Goal: Task Accomplishment & Management: Complete application form

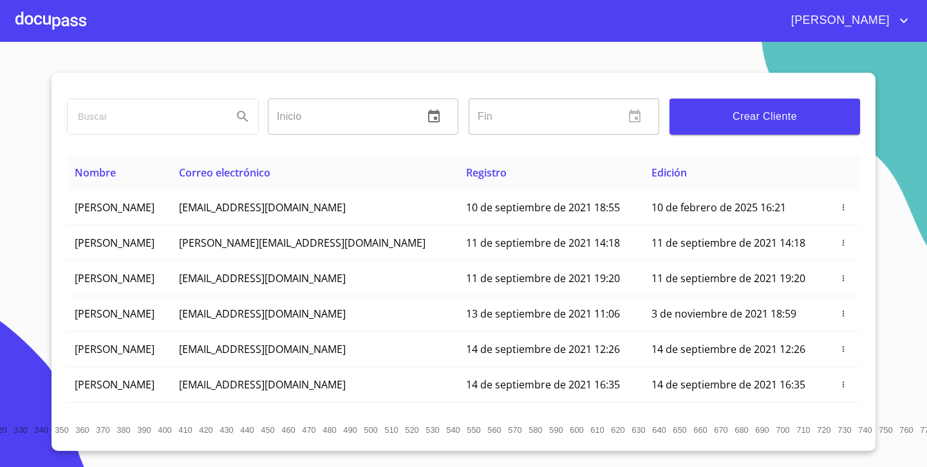
click at [64, 32] on div at bounding box center [50, 20] width 71 height 41
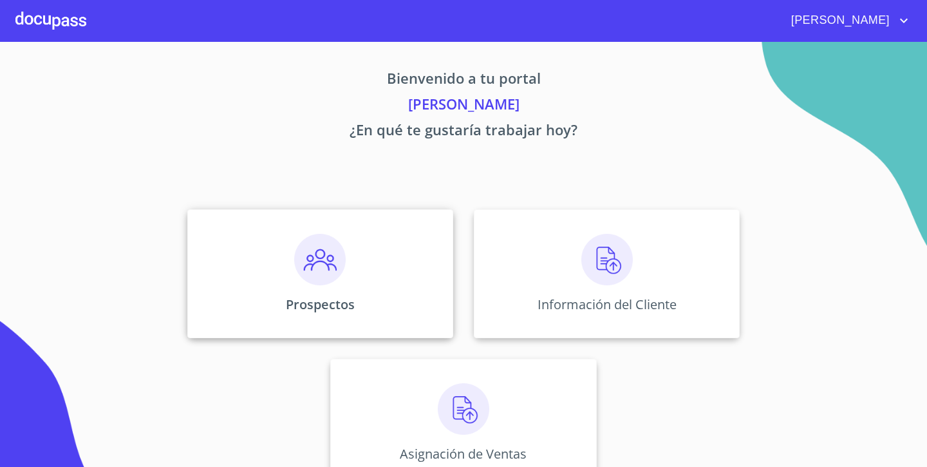
click at [353, 298] on p "Prospectos" at bounding box center [320, 304] width 69 height 17
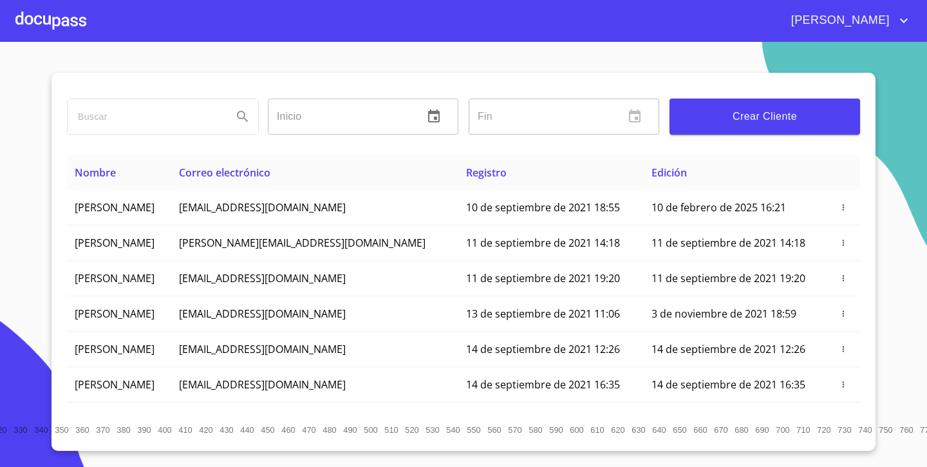
click at [719, 124] on span "Crear Cliente" at bounding box center [765, 117] width 170 height 18
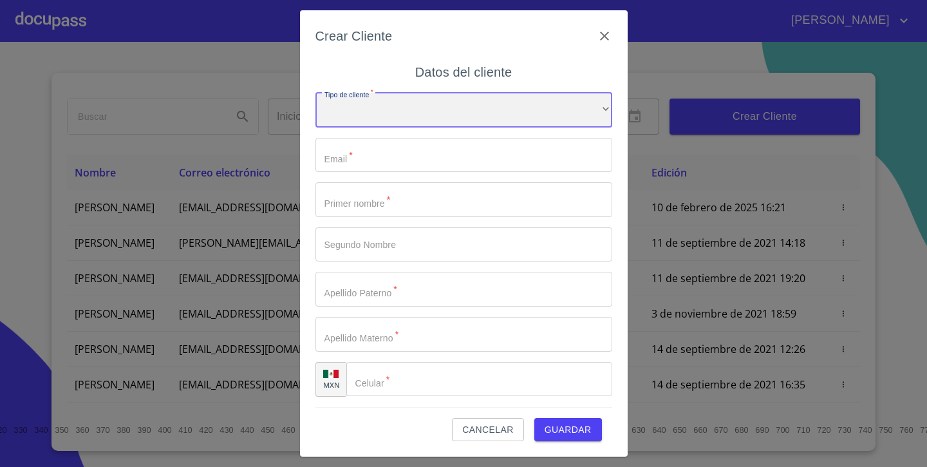
click at [436, 111] on div "​" at bounding box center [464, 110] width 297 height 35
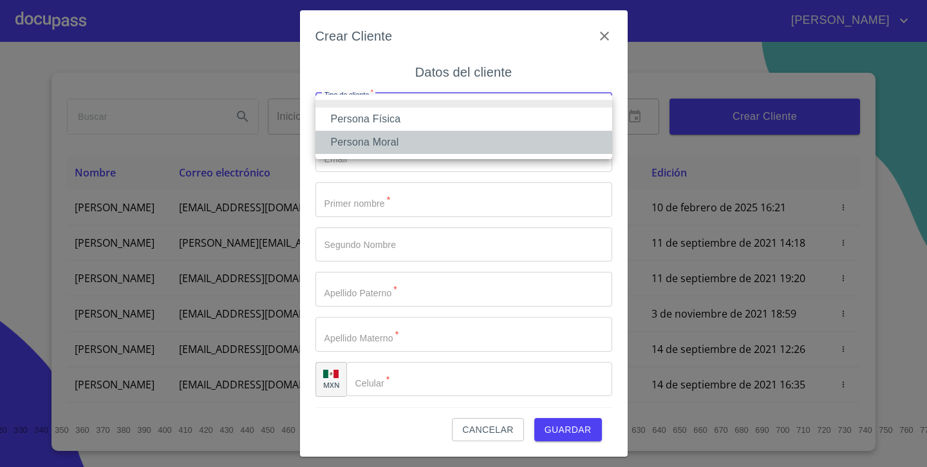
click at [392, 136] on li "Persona Moral" at bounding box center [464, 142] width 297 height 23
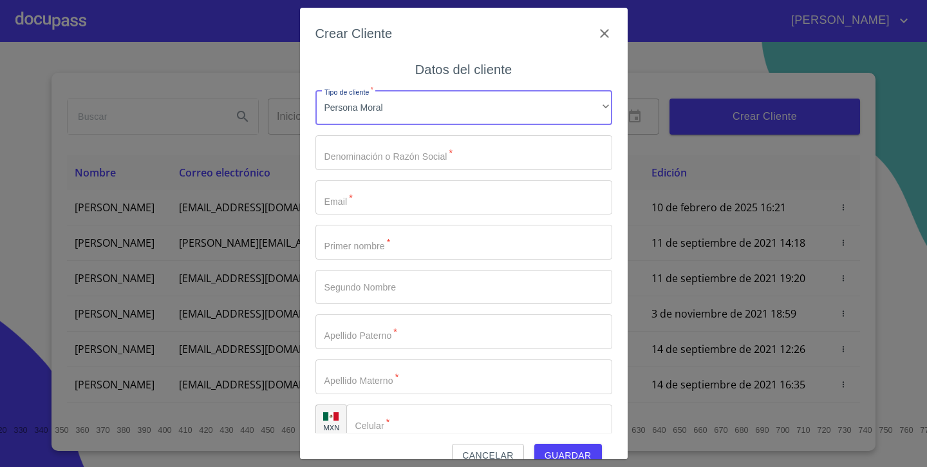
click at [469, 153] on input "Tipo de cliente   *" at bounding box center [464, 152] width 297 height 35
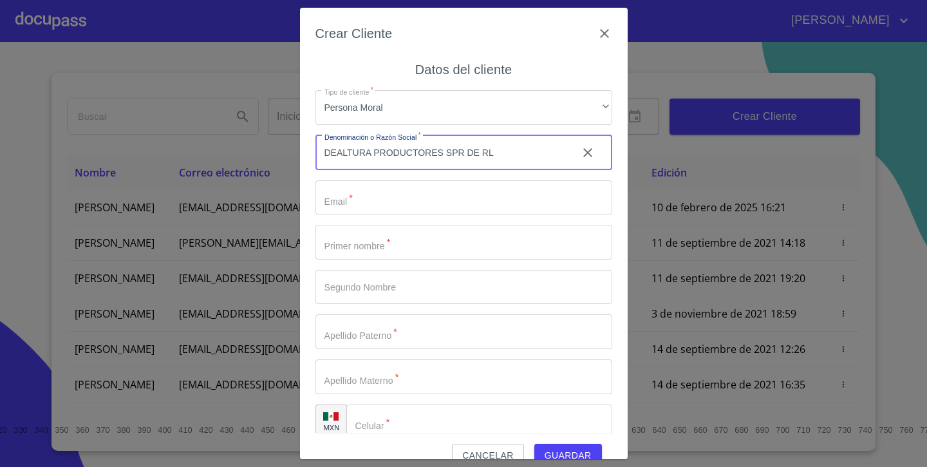
type input "DEALTURA PRODUCTORES SPR DE RL"
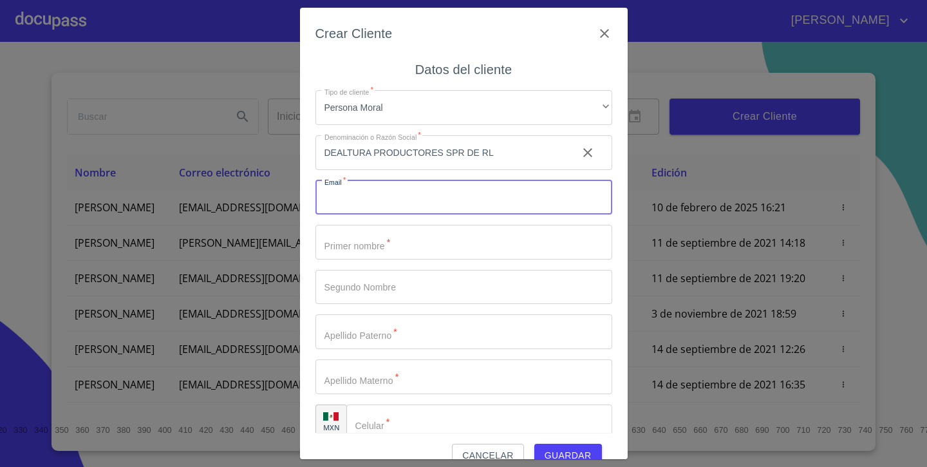
click at [390, 206] on input "Tipo de cliente   *" at bounding box center [464, 197] width 297 height 35
type input "[EMAIL_ADDRESS][DOMAIN_NAME]"
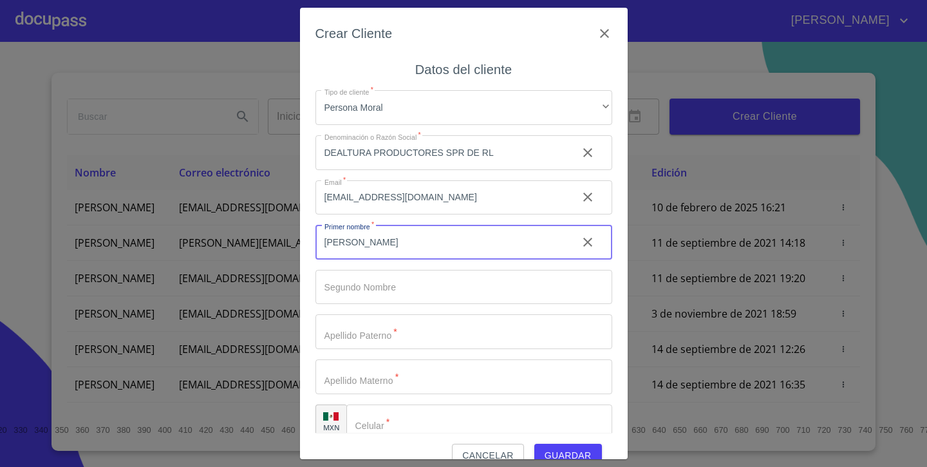
type input "[PERSON_NAME]"
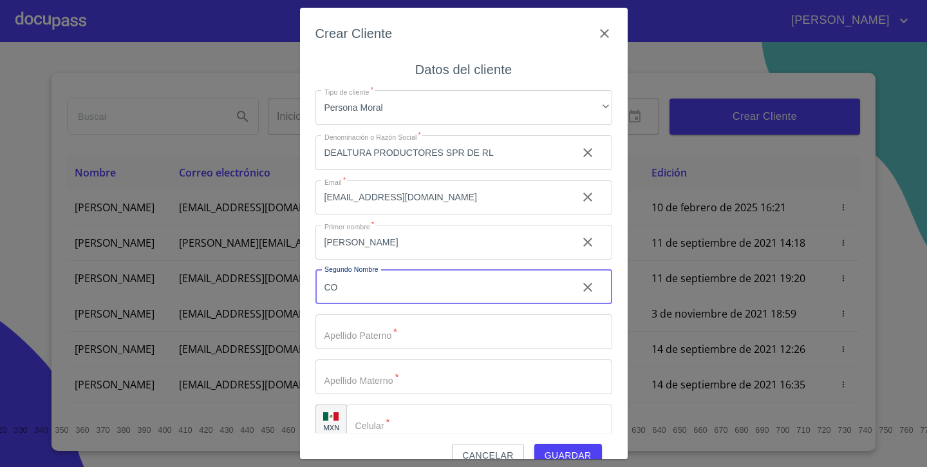
click at [470, 170] on input "Tipo de cliente   *" at bounding box center [442, 152] width 252 height 35
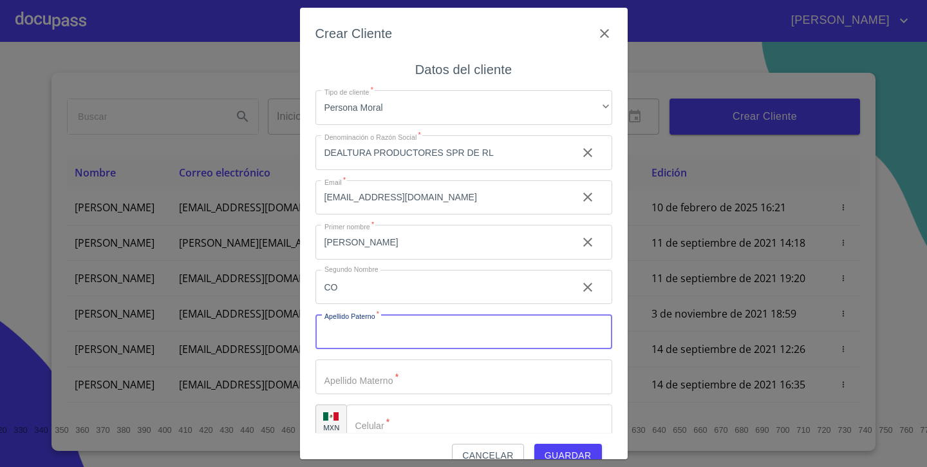
click at [379, 170] on input "CO" at bounding box center [442, 152] width 252 height 35
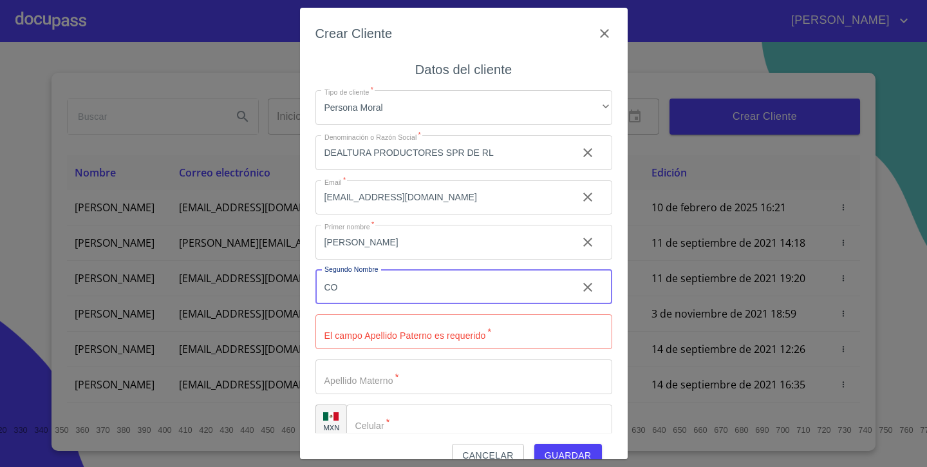
click at [379, 280] on input "CO" at bounding box center [442, 287] width 252 height 35
click at [361, 287] on input "CO" at bounding box center [442, 287] width 252 height 35
type input "C"
click at [375, 330] on input "Tipo de cliente   *" at bounding box center [464, 331] width 297 height 35
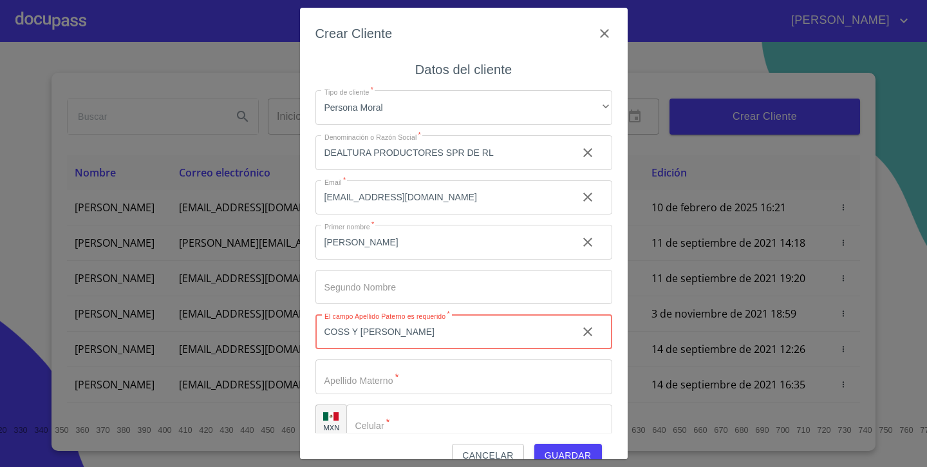
type input "COSS Y [PERSON_NAME]"
click at [397, 170] on input "Tipo de cliente   *" at bounding box center [442, 152] width 252 height 35
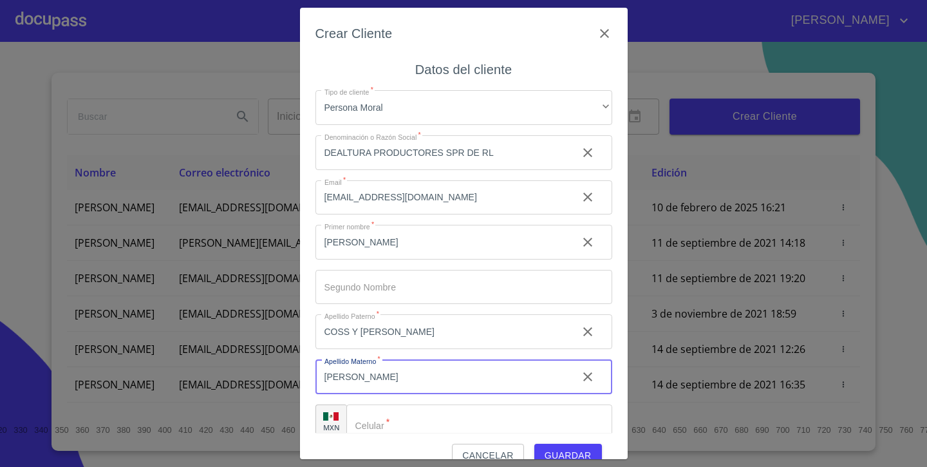
type input "[PERSON_NAME]"
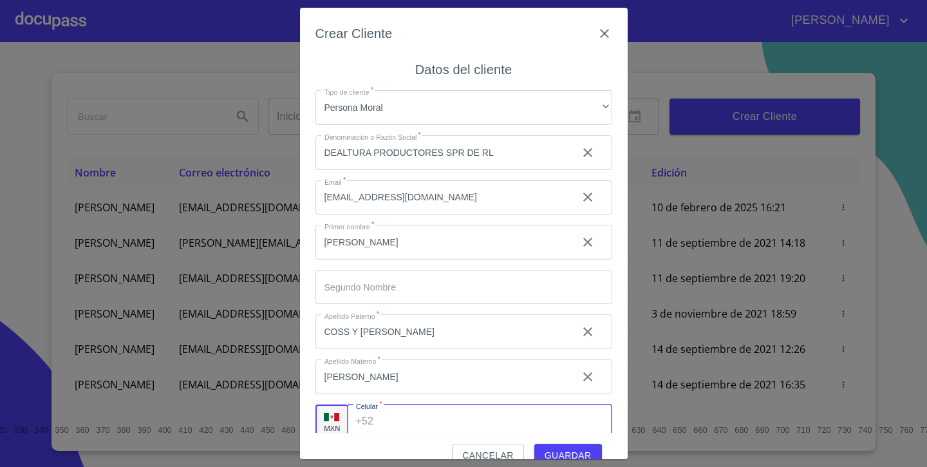
click at [468, 416] on input "Tipo de cliente   *" at bounding box center [495, 421] width 233 height 35
type input "[PHONE_NUMBER]"
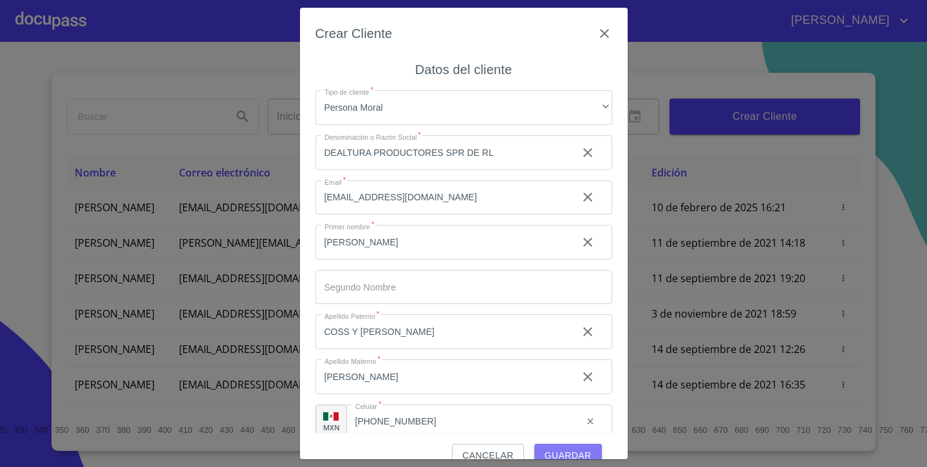
click at [553, 454] on span "Guardar" at bounding box center [568, 456] width 47 height 16
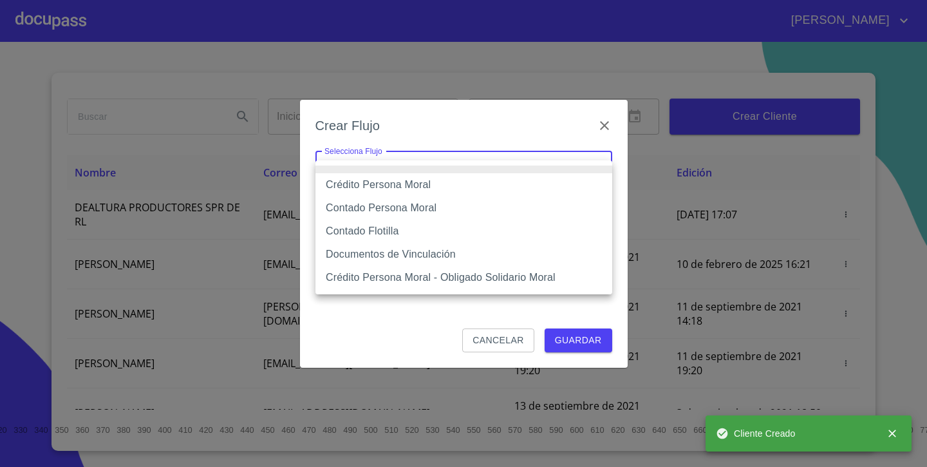
click at [497, 178] on body "[PERSON_NAME] ​ Fin ​ Crear Cliente Nombre Correo electrónico Registro Edición …" at bounding box center [463, 233] width 927 height 467
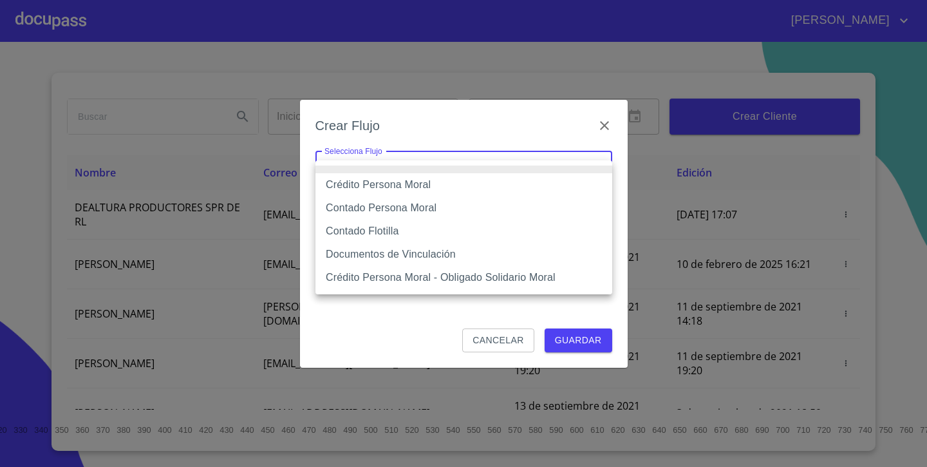
click at [483, 185] on li "Crédito Persona Moral" at bounding box center [464, 184] width 297 height 23
type input "614ae8207e49d67341f8d0cd"
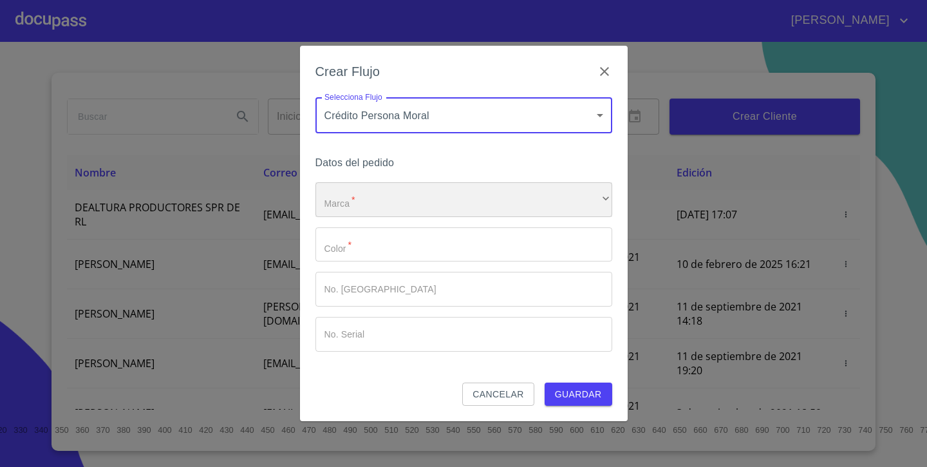
click at [419, 200] on div "​" at bounding box center [464, 199] width 297 height 35
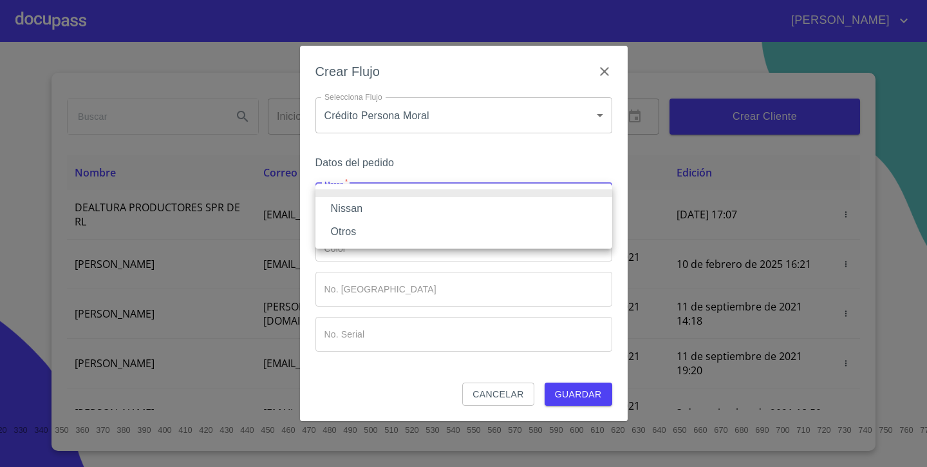
click at [398, 213] on li "Nissan" at bounding box center [464, 208] width 297 height 23
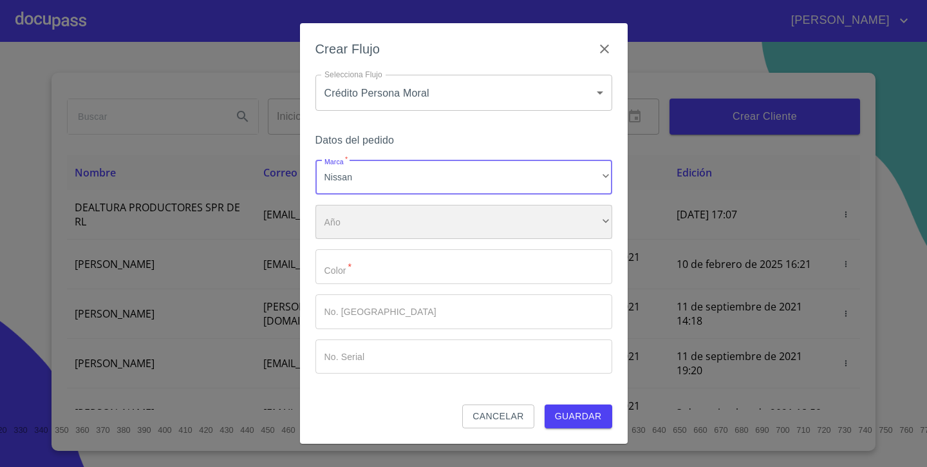
click at [383, 227] on div "​" at bounding box center [464, 222] width 297 height 35
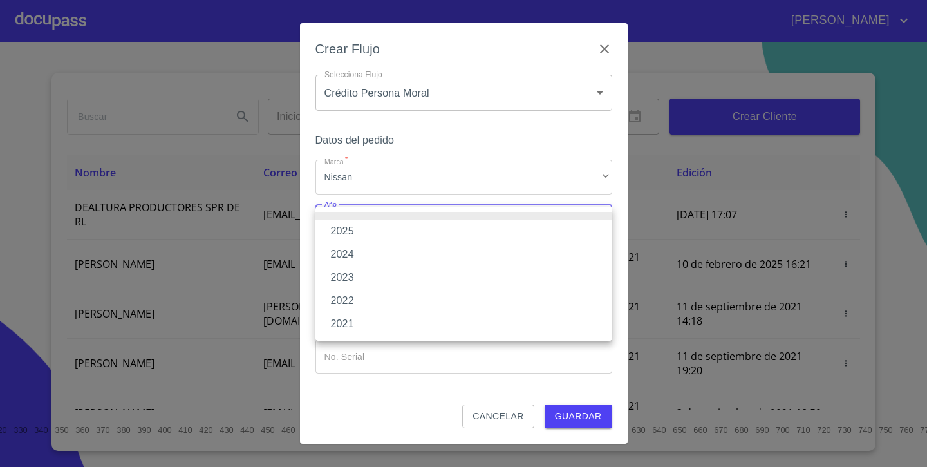
click at [366, 232] on li "2025" at bounding box center [464, 231] width 297 height 23
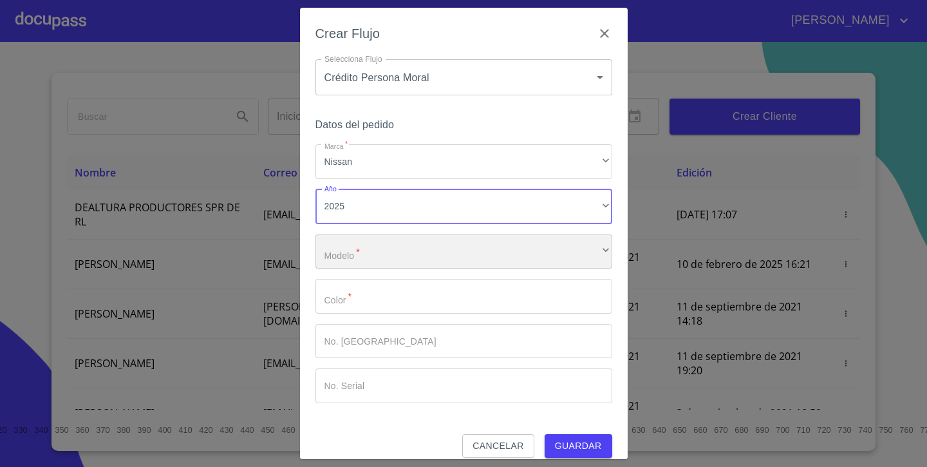
click at [369, 258] on div "​" at bounding box center [464, 251] width 297 height 35
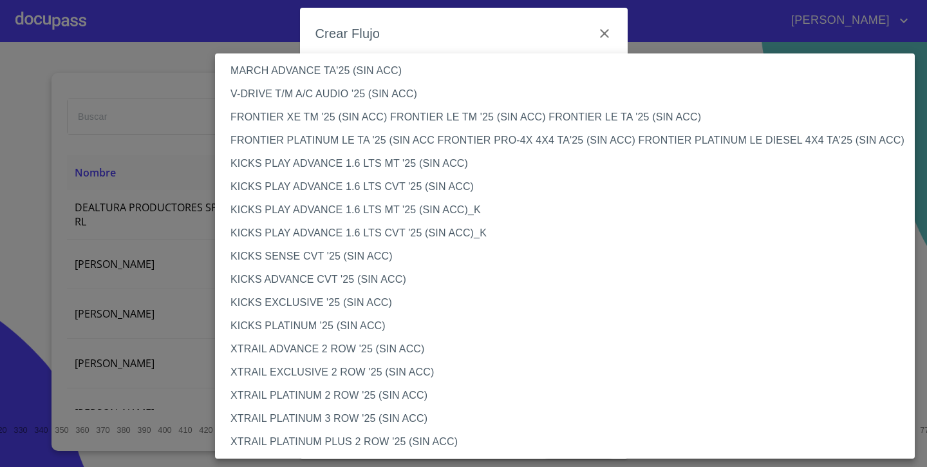
scroll to position [1004, 0]
click at [395, 347] on li "XTRAIL ADVANCE 2 ROW '25 (SIN ACC)" at bounding box center [565, 348] width 700 height 23
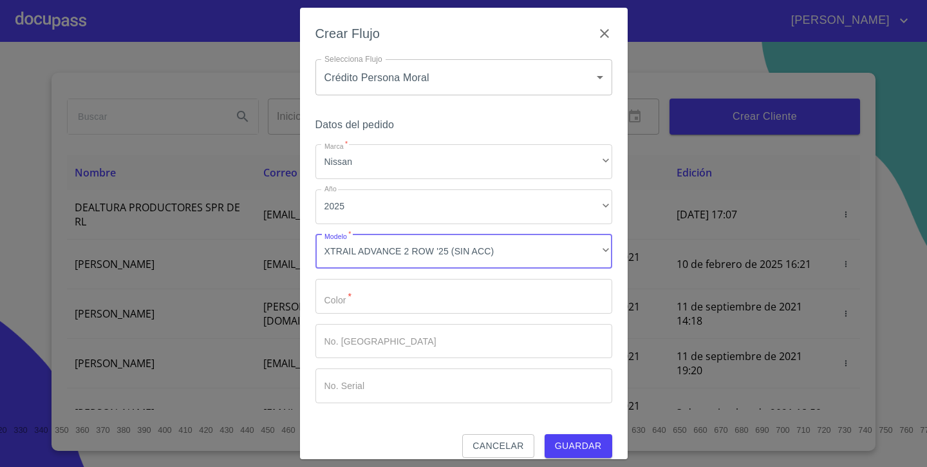
click at [439, 287] on input "Marca   *" at bounding box center [464, 296] width 297 height 35
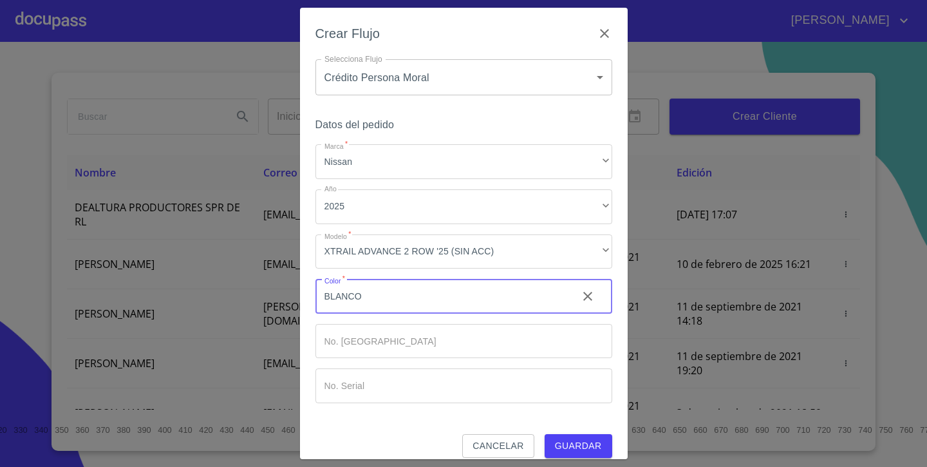
type input "BLANCO"
click at [578, 442] on span "Guardar" at bounding box center [578, 446] width 47 height 16
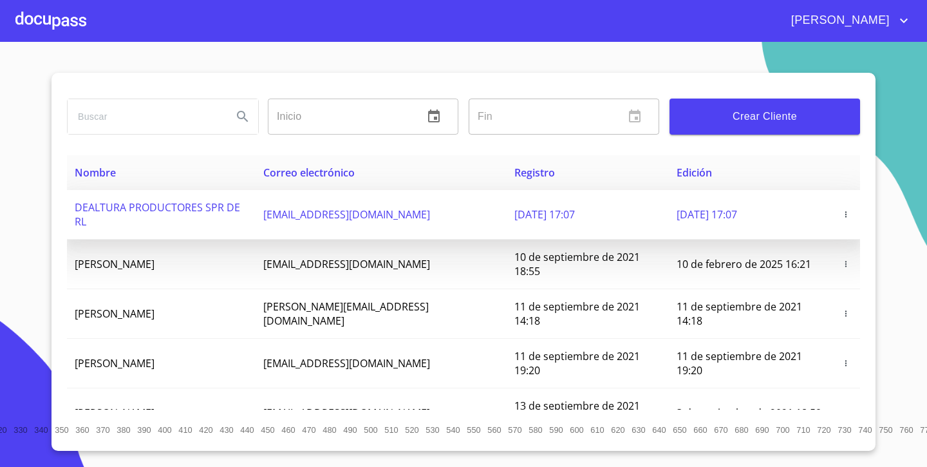
click at [256, 215] on td "DEALTURA PRODUCTORES SPR DE RL" at bounding box center [161, 215] width 189 height 50
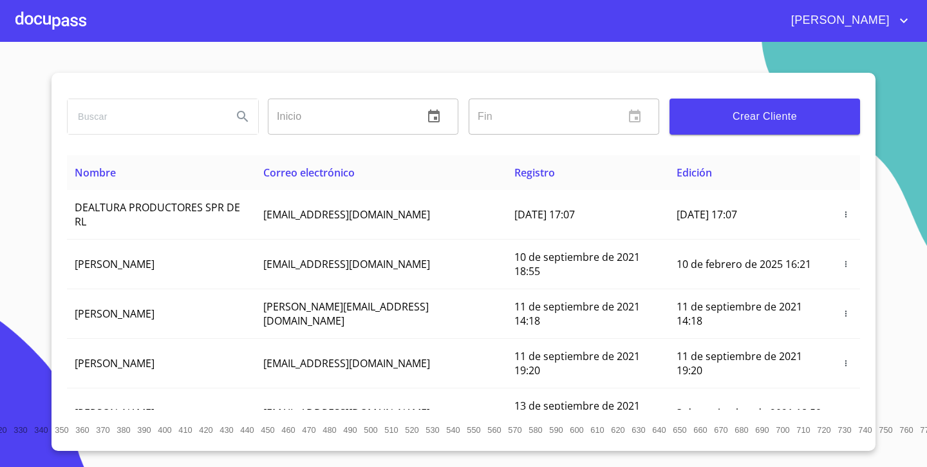
click at [80, 24] on div at bounding box center [50, 20] width 71 height 41
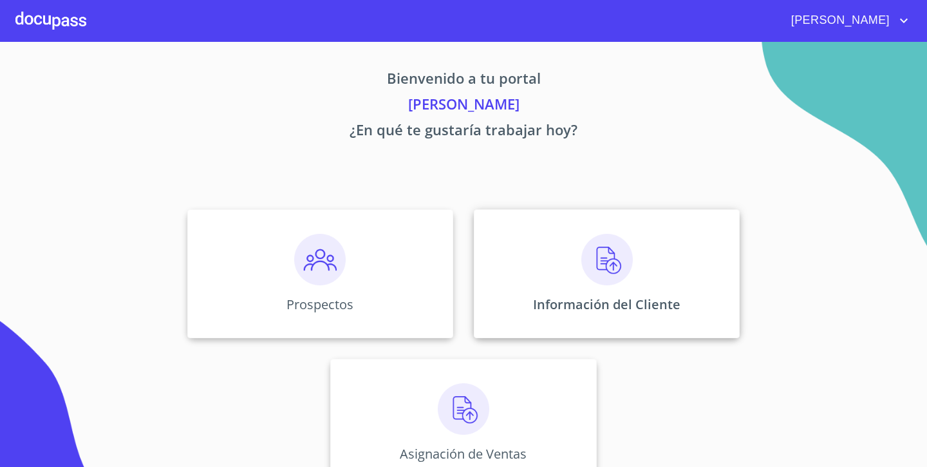
click at [521, 258] on div "Información del Cliente" at bounding box center [607, 273] width 266 height 129
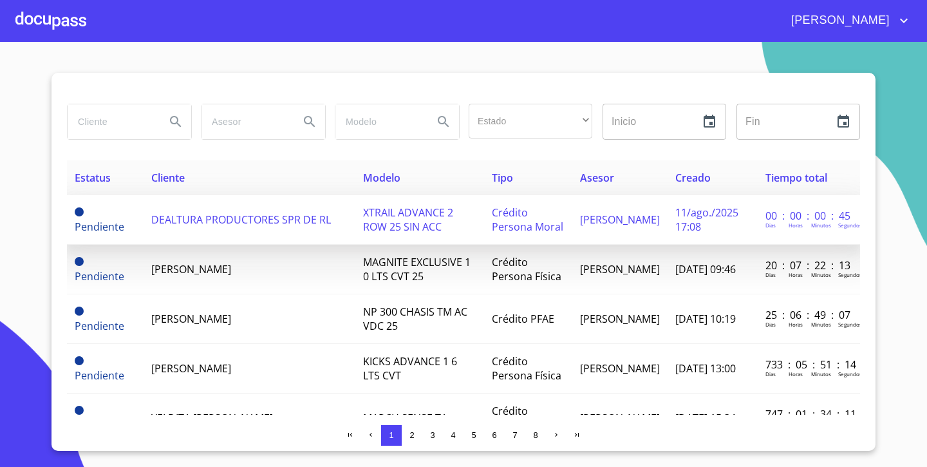
click at [160, 230] on td "DEALTURA PRODUCTORES SPR DE RL" at bounding box center [250, 220] width 213 height 50
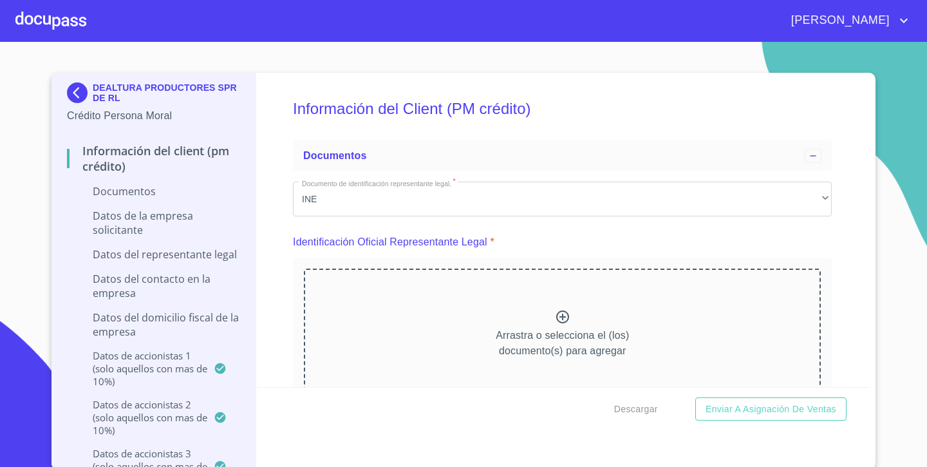
click at [565, 318] on icon at bounding box center [562, 316] width 15 height 15
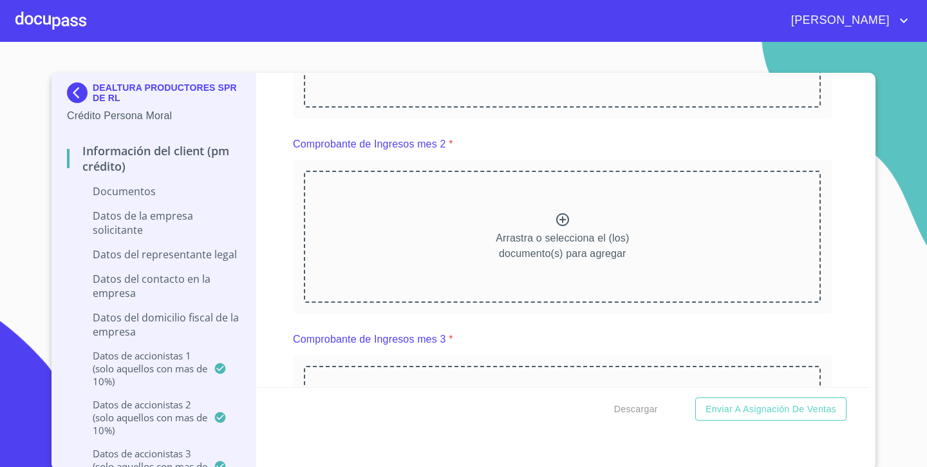
scroll to position [767, 0]
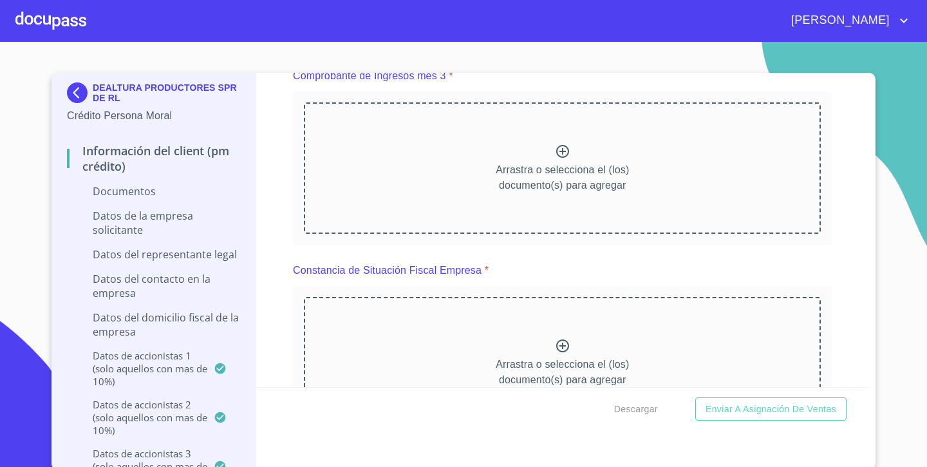
scroll to position [1385, 0]
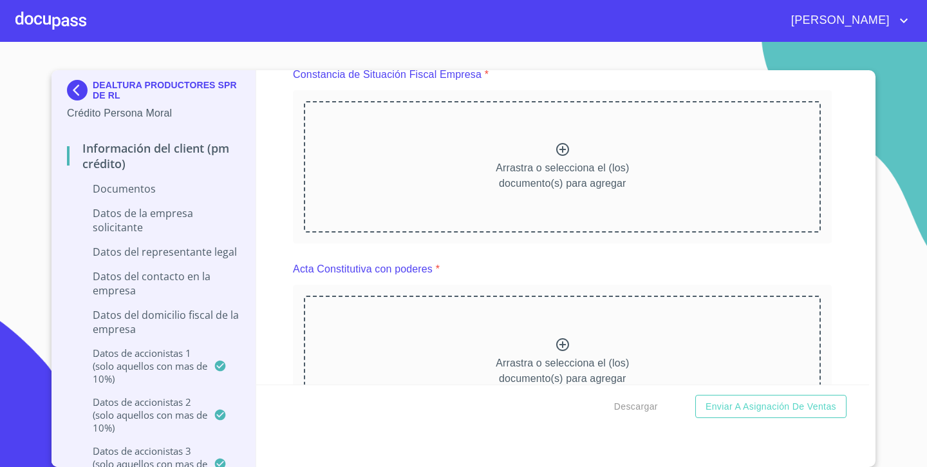
scroll to position [1968, 0]
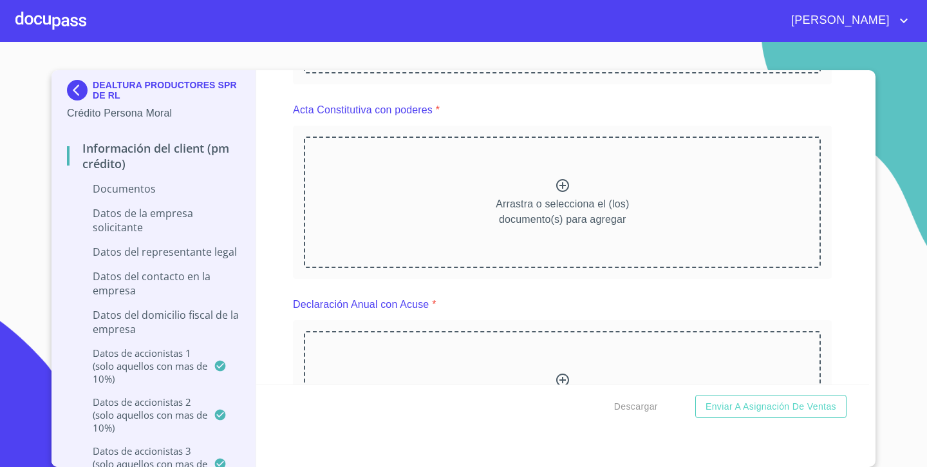
scroll to position [2463, 0]
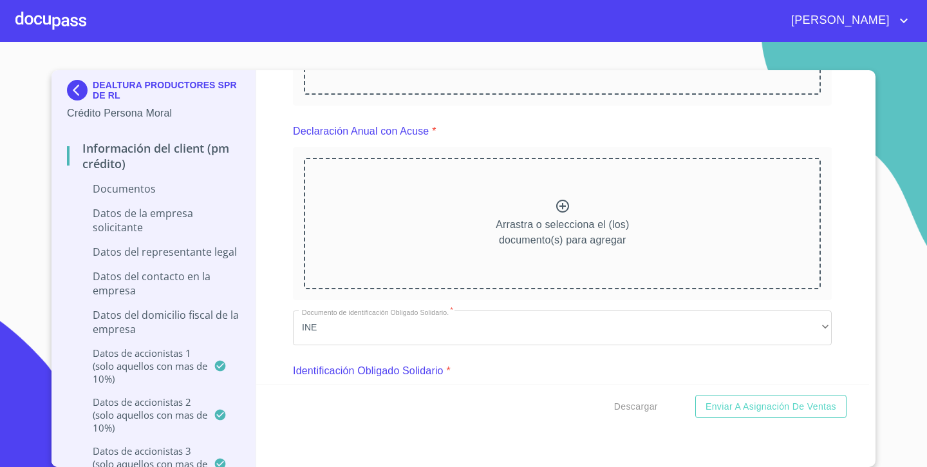
scroll to position [3006, 0]
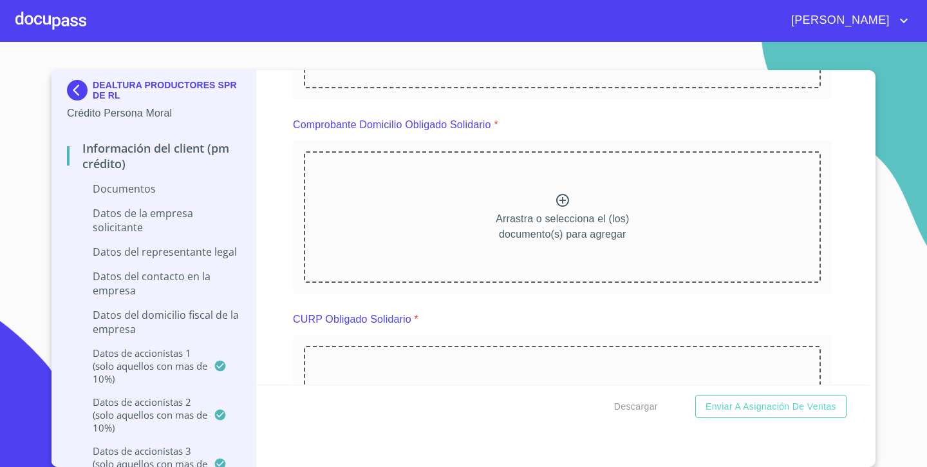
scroll to position [3819, 0]
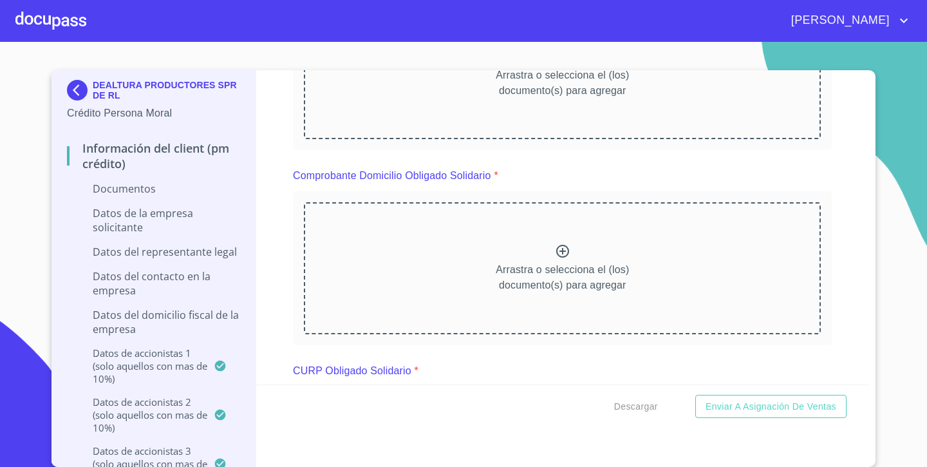
scroll to position [4119, 0]
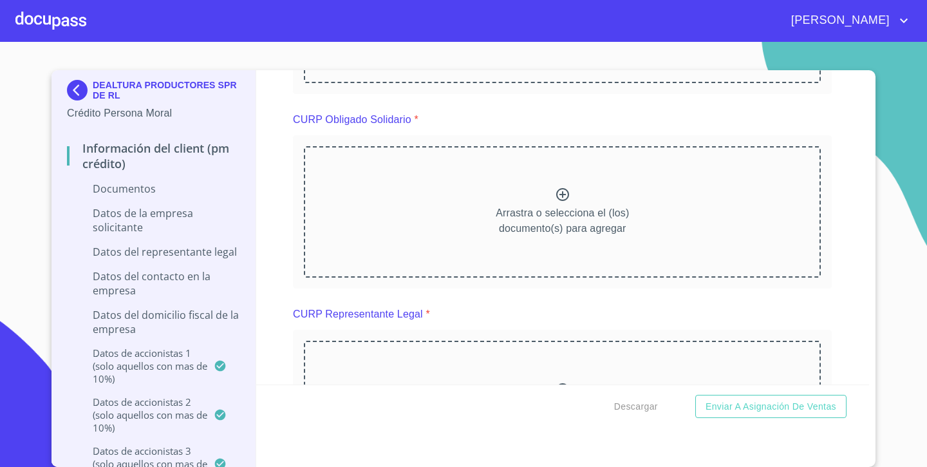
scroll to position [4373, 0]
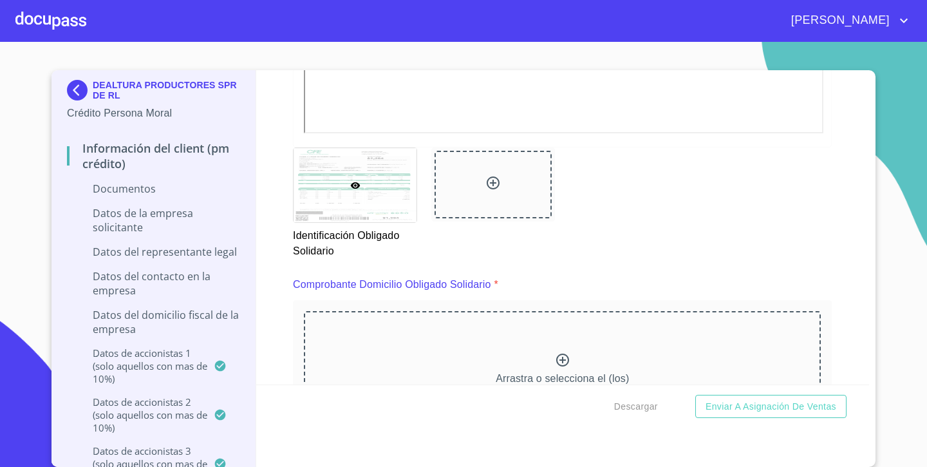
scroll to position [0, 0]
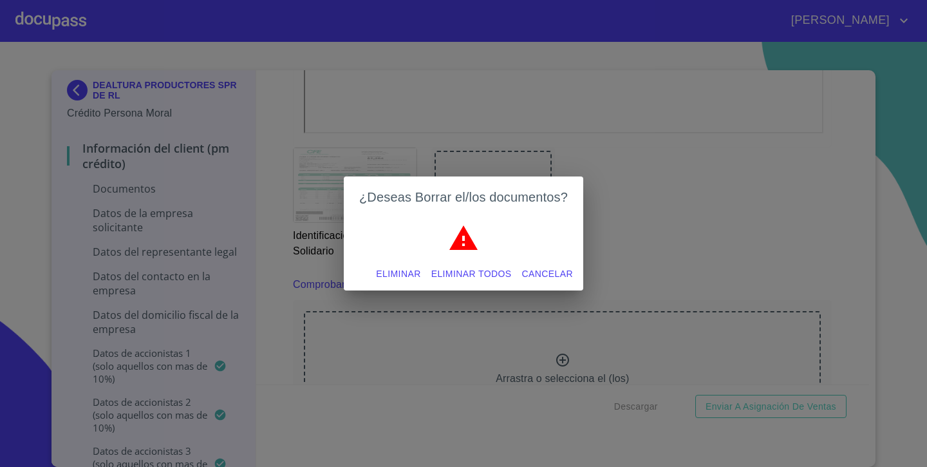
click at [411, 273] on span "Eliminar" at bounding box center [398, 274] width 44 height 16
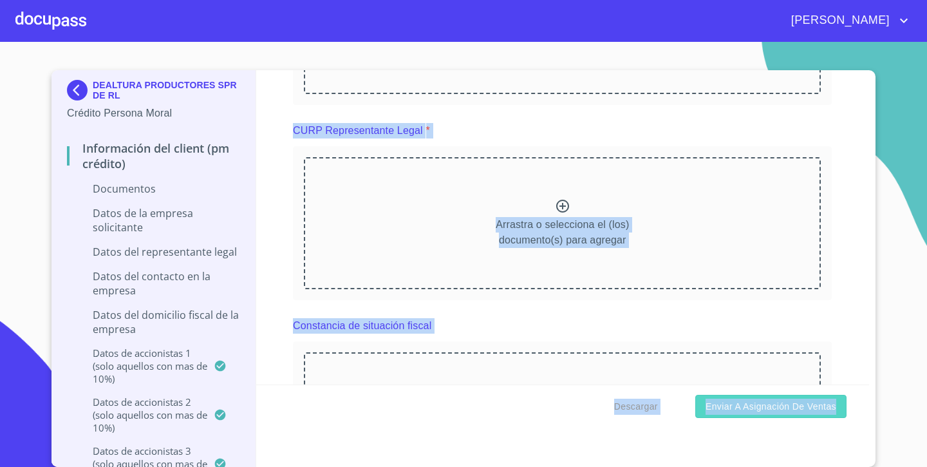
scroll to position [5022, 0]
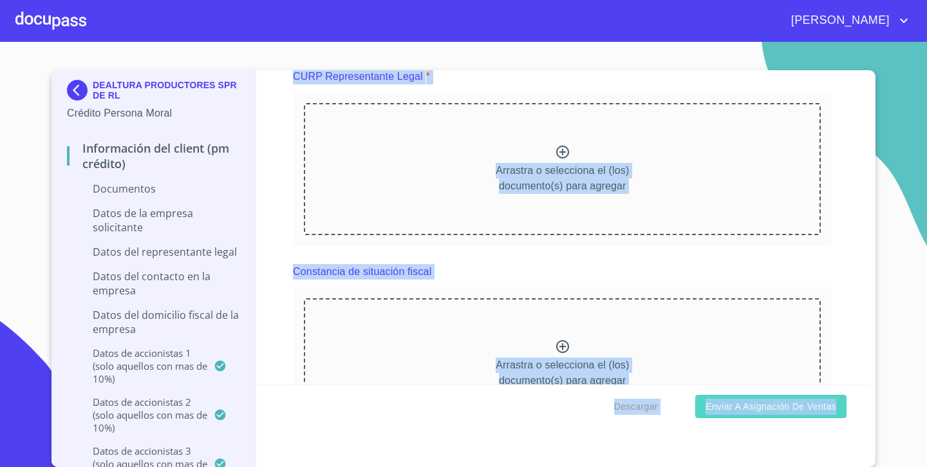
drag, startPoint x: 823, startPoint y: 267, endPoint x: 835, endPoint y: 413, distance: 146.0
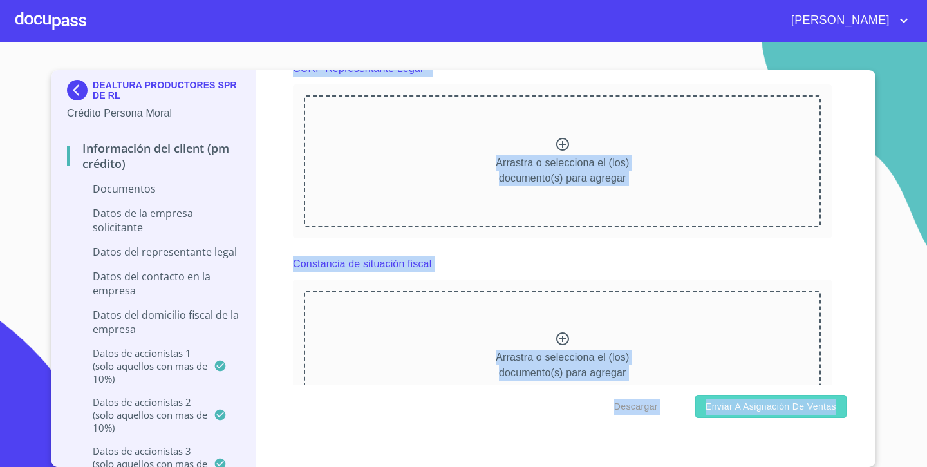
click at [835, 413] on form "Información del Client (PM crédito) Documentos Documento de identificación repr…" at bounding box center [563, 248] width 614 height 357
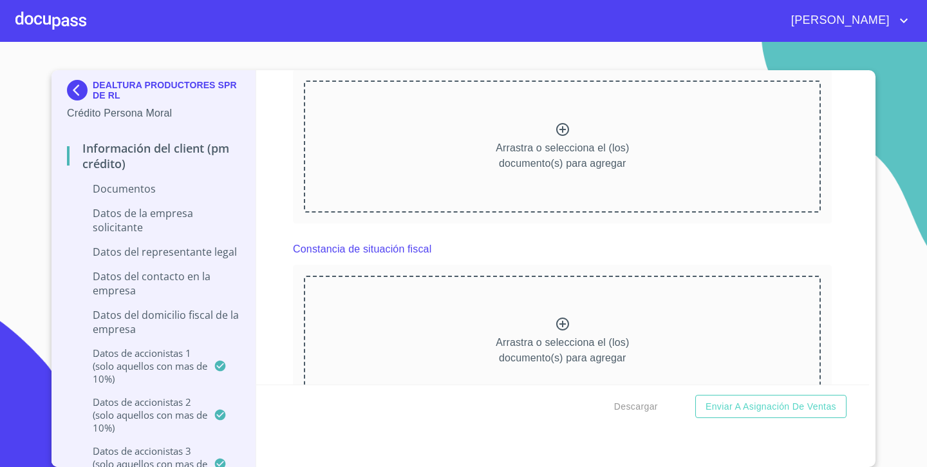
click at [854, 285] on div "Información del Client (PM crédito) Documentos Documento de identificación repr…" at bounding box center [563, 227] width 614 height 314
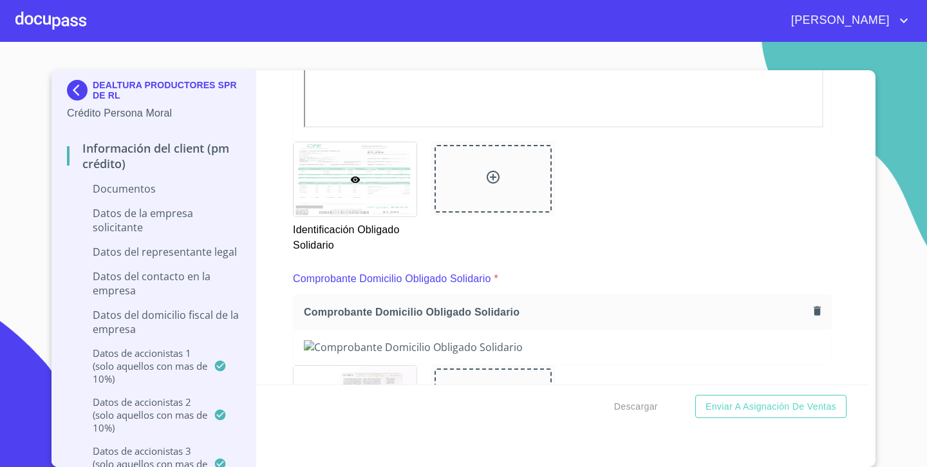
scroll to position [4383, 0]
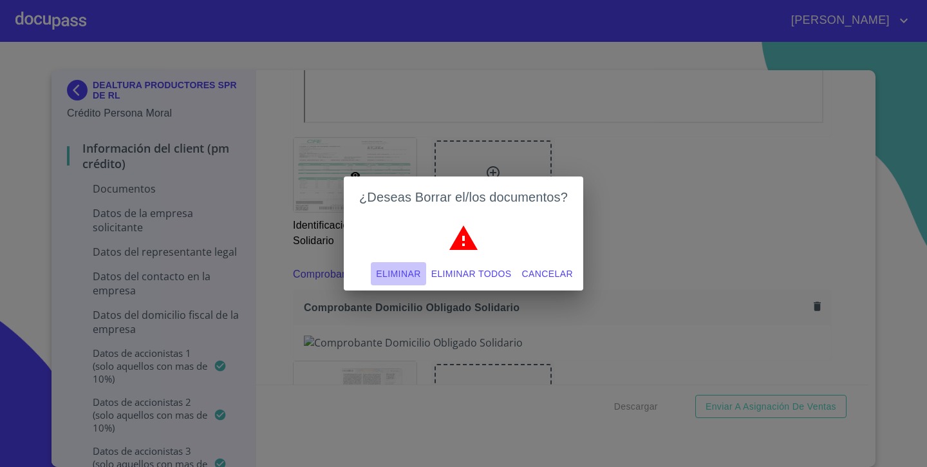
click at [401, 277] on span "Eliminar" at bounding box center [398, 274] width 44 height 16
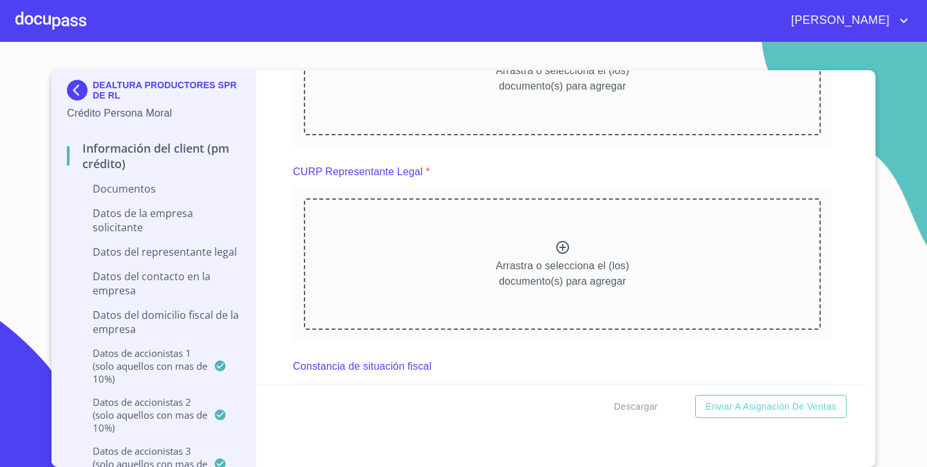
scroll to position [4525, 0]
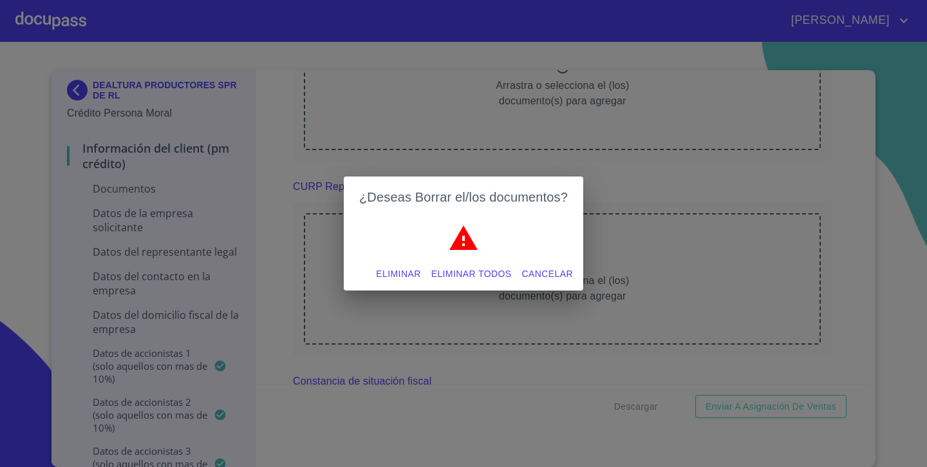
click at [385, 276] on span "Eliminar" at bounding box center [398, 274] width 44 height 16
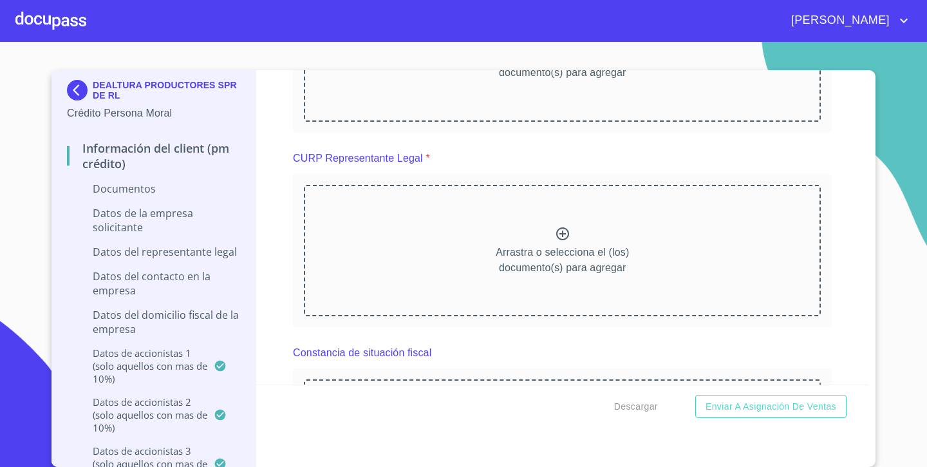
drag, startPoint x: 859, startPoint y: 241, endPoint x: 859, endPoint y: 317, distance: 76.0
click at [859, 317] on div "Información del Client (PM crédito) Documentos Documento de identificación repr…" at bounding box center [563, 227] width 614 height 314
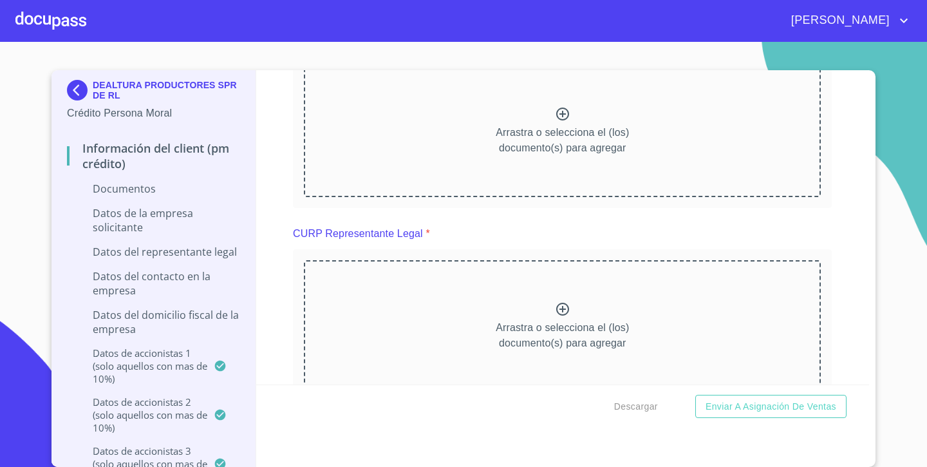
scroll to position [4438, 0]
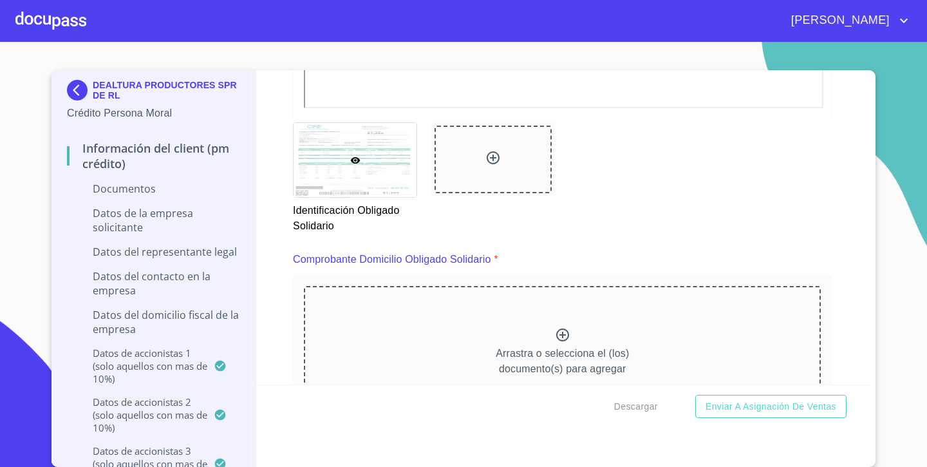
scroll to position [4396, 0]
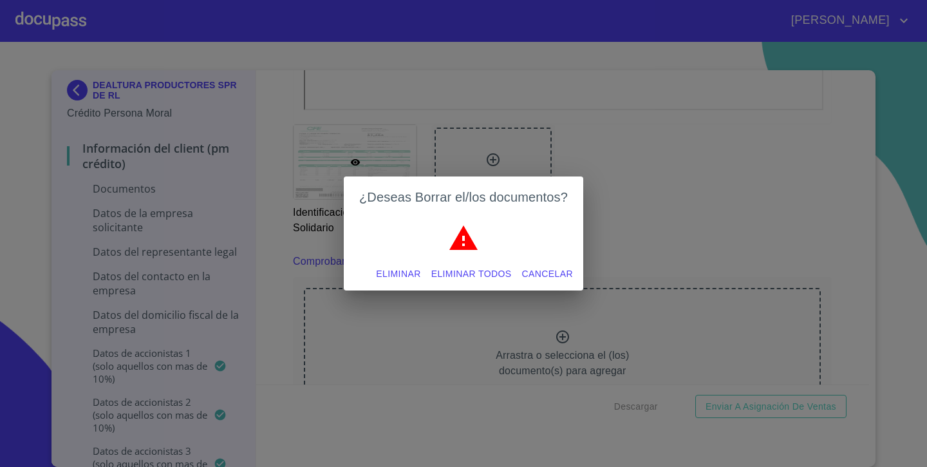
click at [410, 271] on span "Eliminar" at bounding box center [398, 274] width 44 height 16
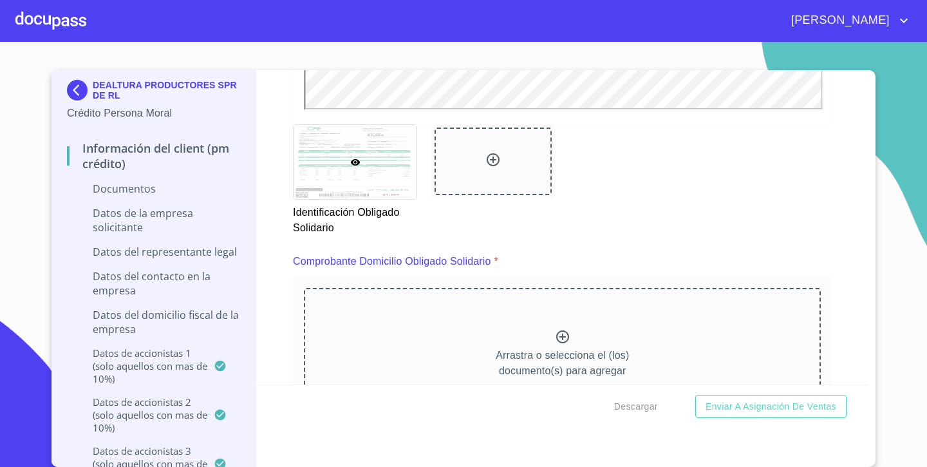
scroll to position [0, 0]
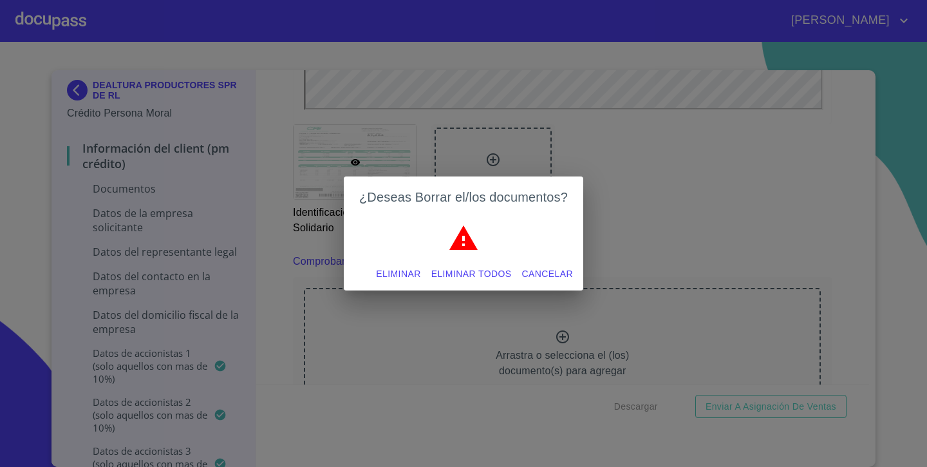
click at [397, 276] on span "Eliminar" at bounding box center [398, 274] width 44 height 16
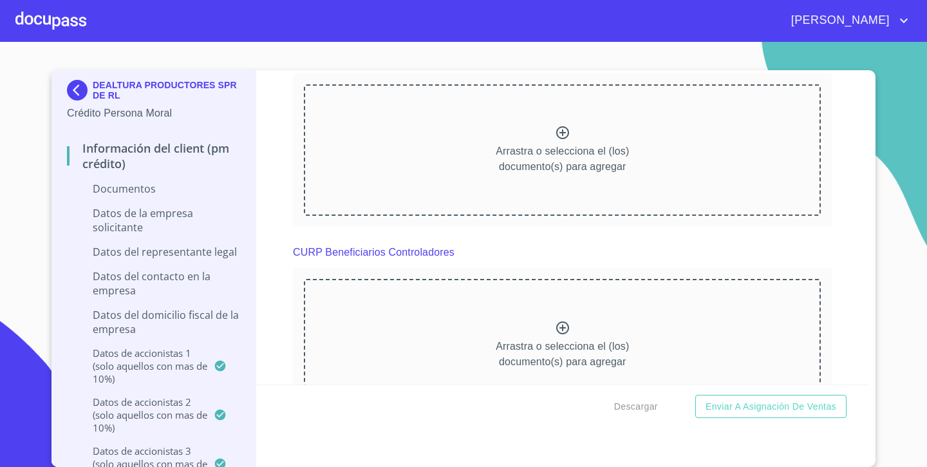
scroll to position [5046, 0]
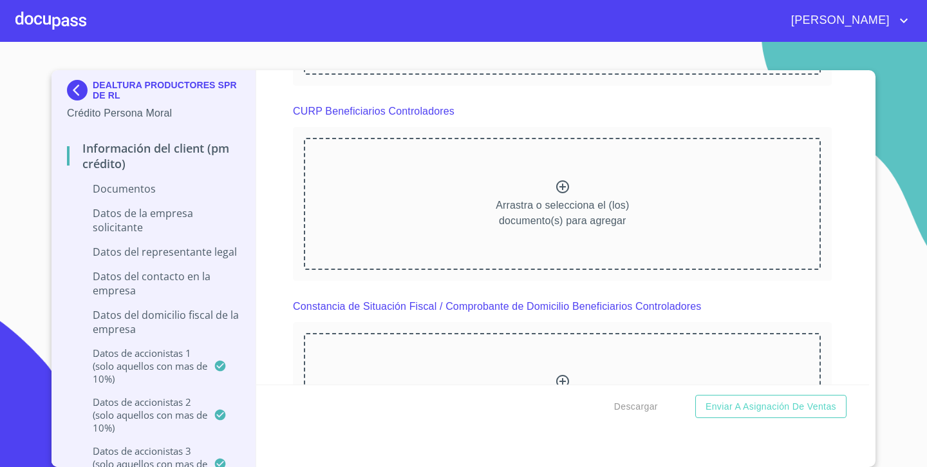
scroll to position [5559, 0]
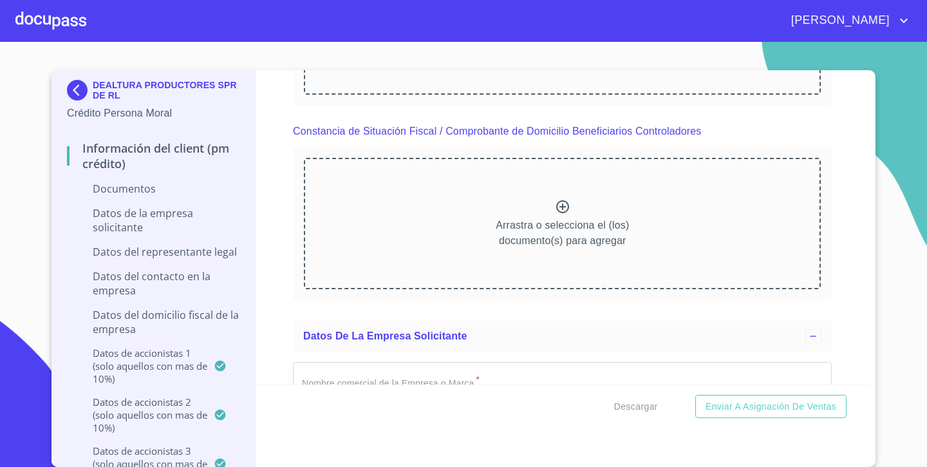
scroll to position [6073, 0]
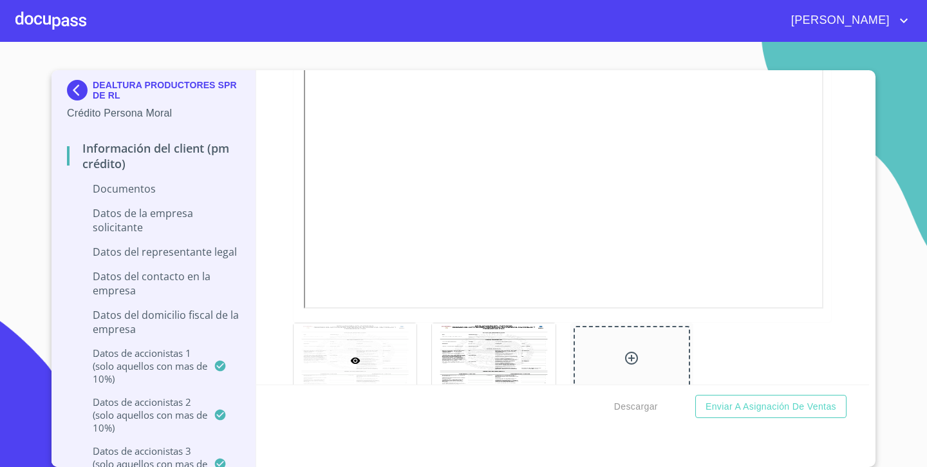
scroll to position [3586, 0]
click at [274, 93] on div "Información del Client (PM crédito) Documentos Documento de identificación repr…" at bounding box center [563, 227] width 614 height 314
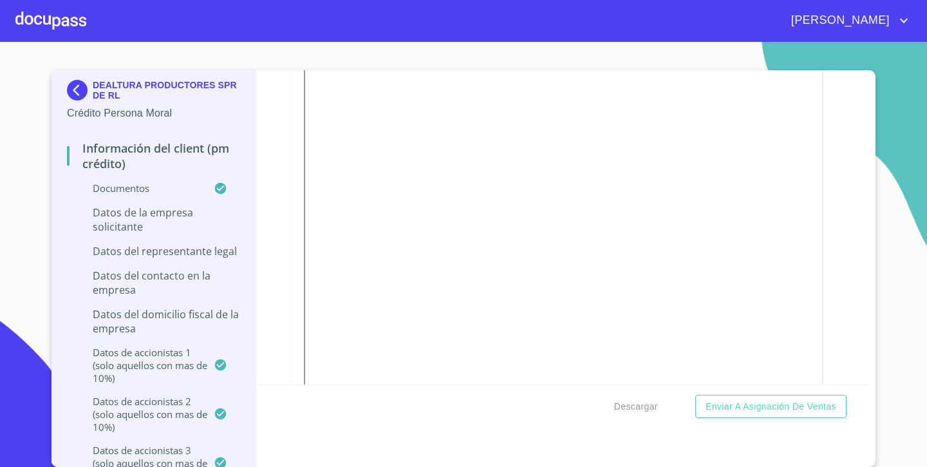
scroll to position [3867, 0]
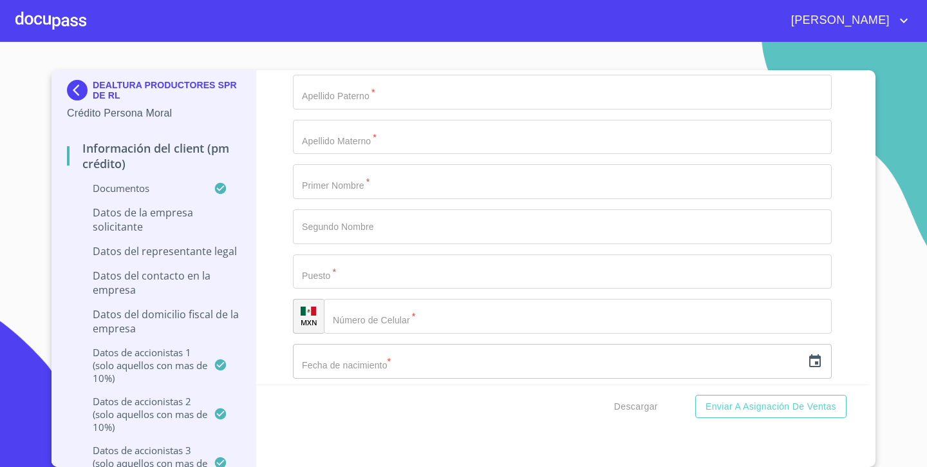
scroll to position [7938, 0]
click at [916, 86] on section "DEALTURA PRODUCTORES SPR DE RL Crédito Persona Moral Información del Client (PM…" at bounding box center [463, 254] width 927 height 425
type input "DEALTURA PRODUCTORES"
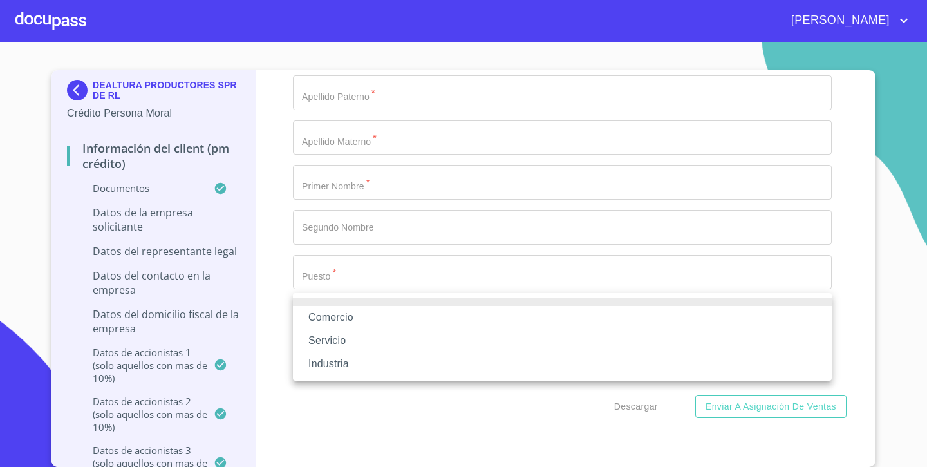
click at [358, 361] on li "Industria" at bounding box center [562, 363] width 539 height 23
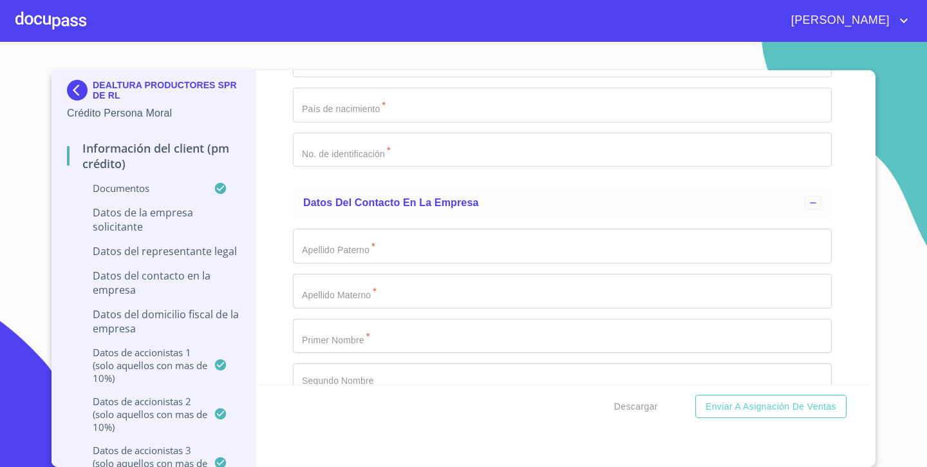
scroll to position [8328, 0]
paste input "DPR050914LA7"
type input "DPR050914LA7"
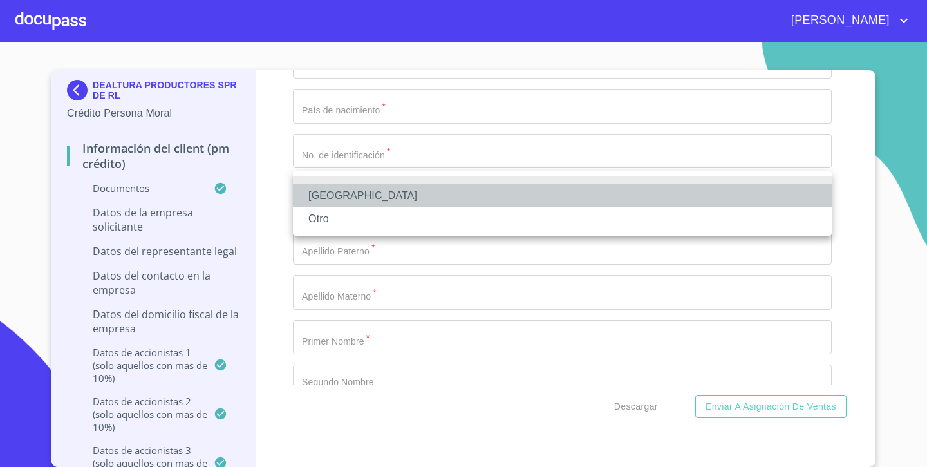
click at [369, 195] on li "[GEOGRAPHIC_DATA]" at bounding box center [562, 195] width 539 height 23
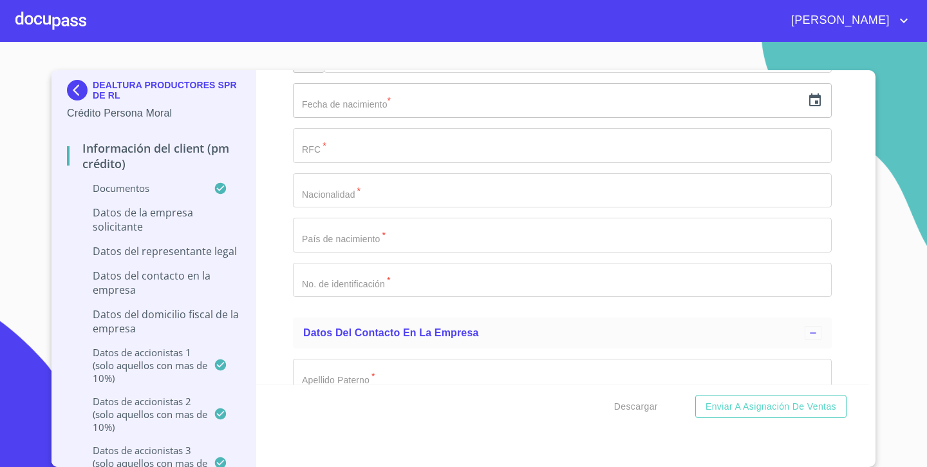
scroll to position [8197, 0]
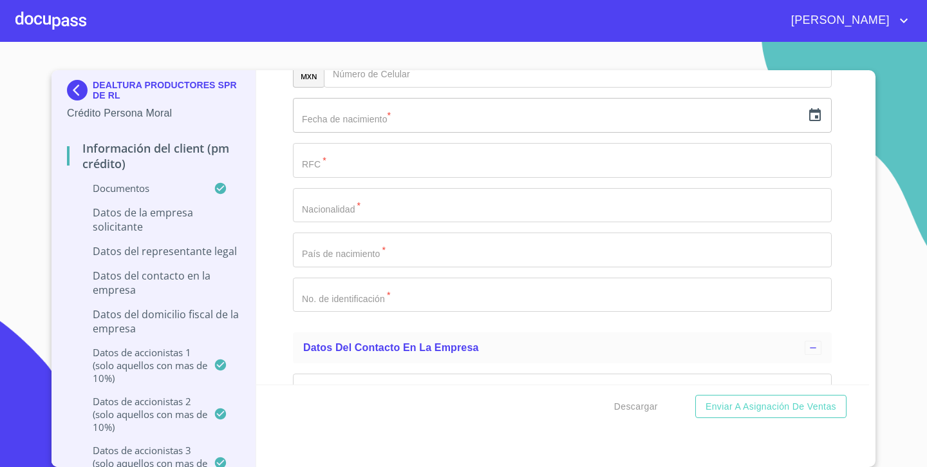
type input "1_"
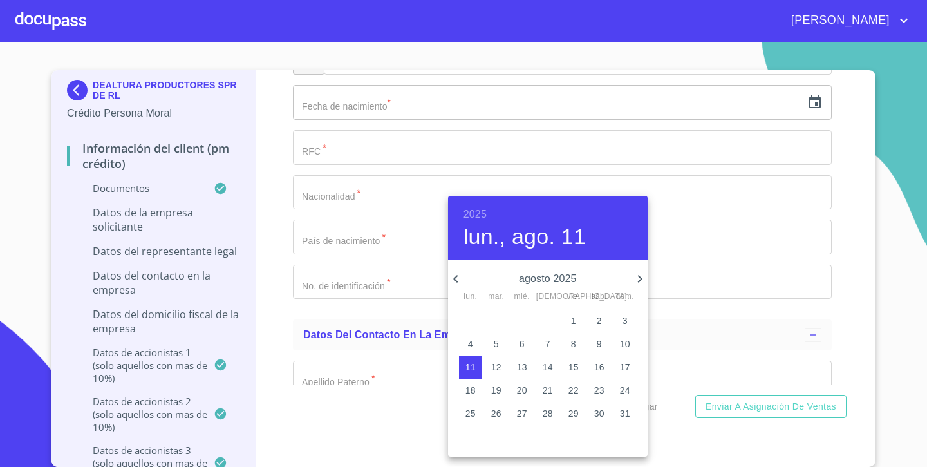
click at [474, 208] on h6 "2025" at bounding box center [475, 214] width 23 height 18
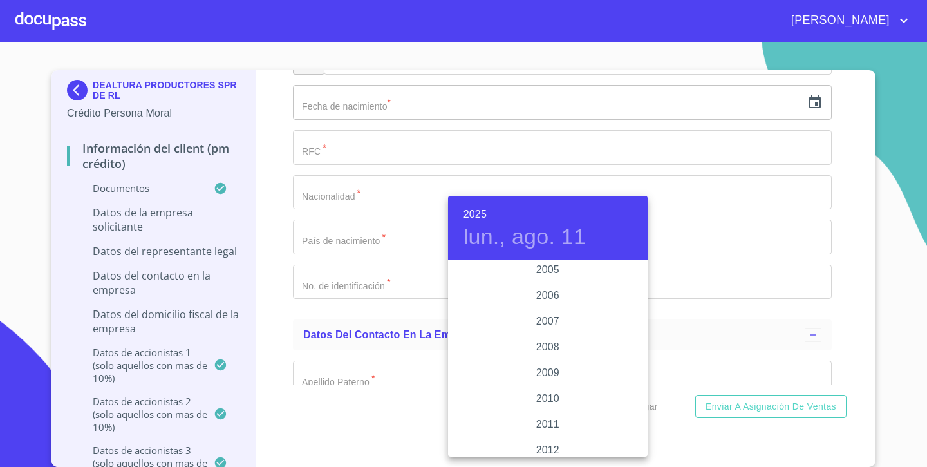
scroll to position [2046, 0]
click at [551, 290] on div "2005" at bounding box center [548, 290] width 200 height 26
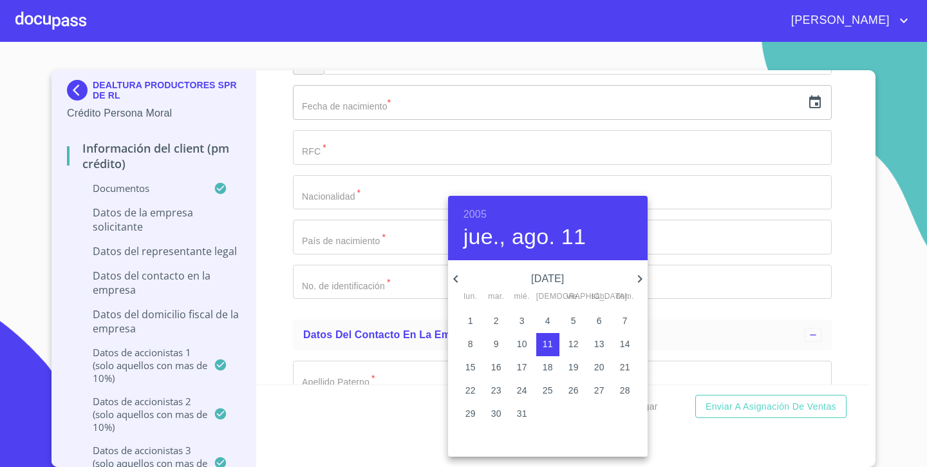
click at [638, 280] on icon "button" at bounding box center [639, 278] width 15 height 15
click at [453, 275] on icon "button" at bounding box center [455, 278] width 15 height 15
click at [523, 368] on p "14" at bounding box center [522, 367] width 10 height 13
type input "[DATE]"
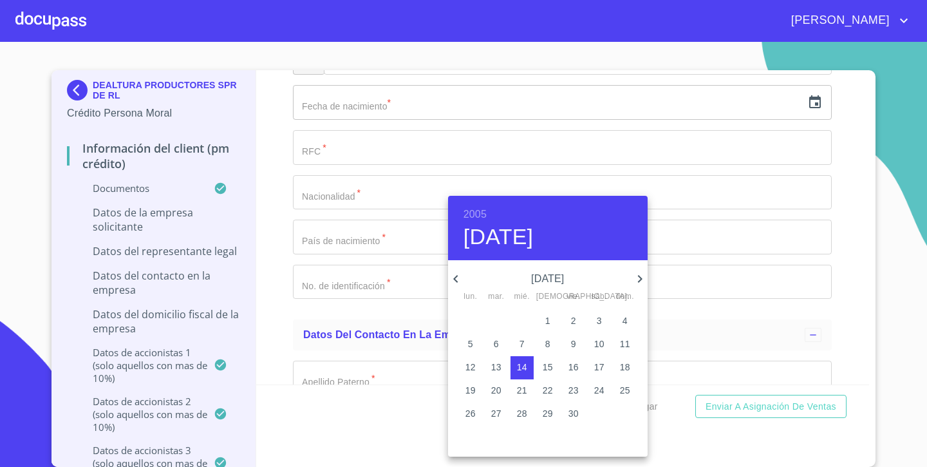
click at [761, 245] on div at bounding box center [463, 233] width 927 height 467
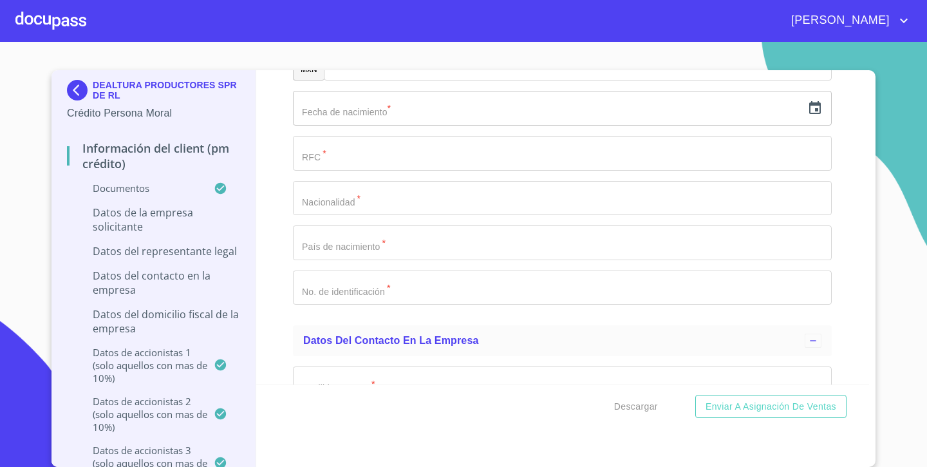
scroll to position [8192, 0]
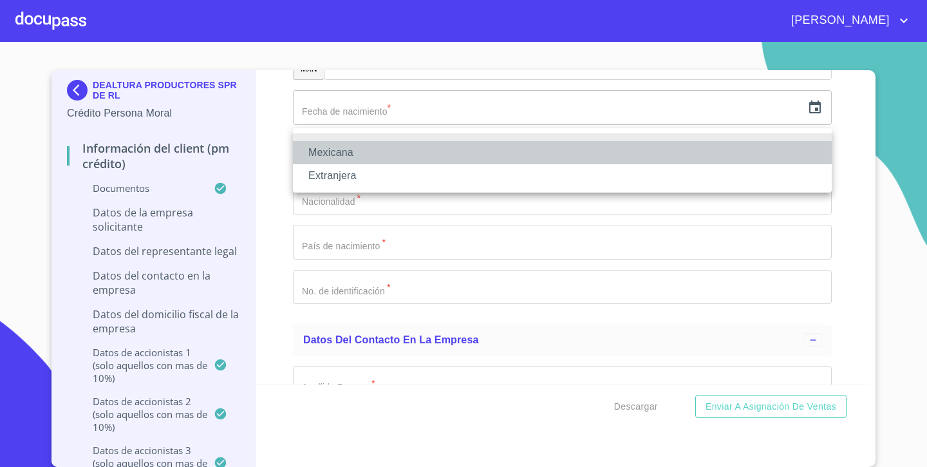
click at [373, 147] on li "Mexicana" at bounding box center [562, 152] width 539 height 23
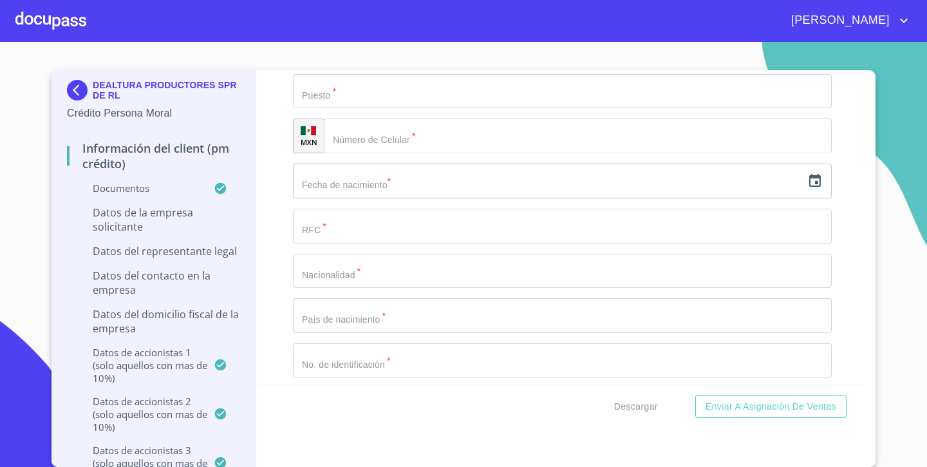
scroll to position [8117, 0]
type input "S"
type input "SIEMBRA Y CULTIVO DE PRODUCTOS ALIMENTICIOS"
click at [282, 154] on div "Información del Client (PM crédito) Documentos Documento de identificación repr…" at bounding box center [563, 227] width 614 height 314
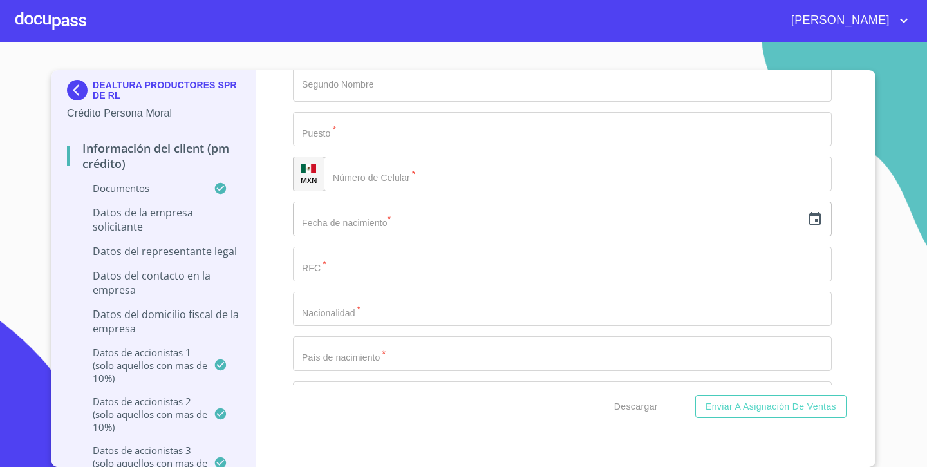
scroll to position [8041, 0]
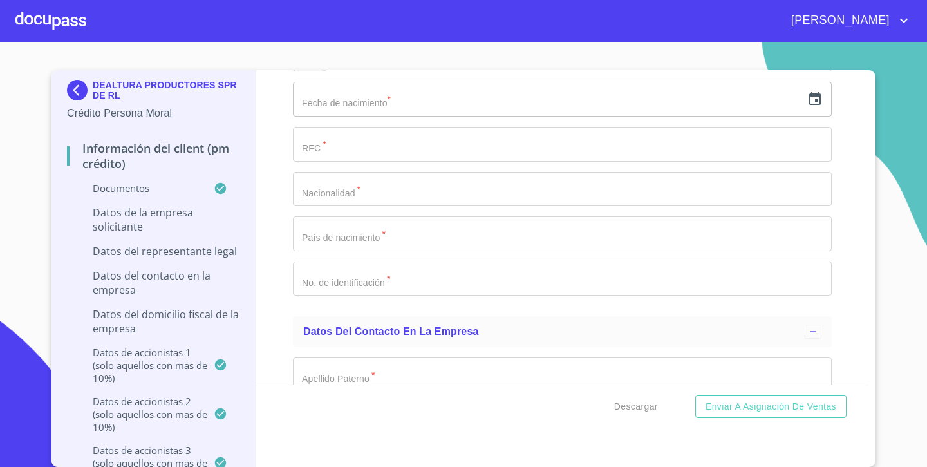
scroll to position [8217, 0]
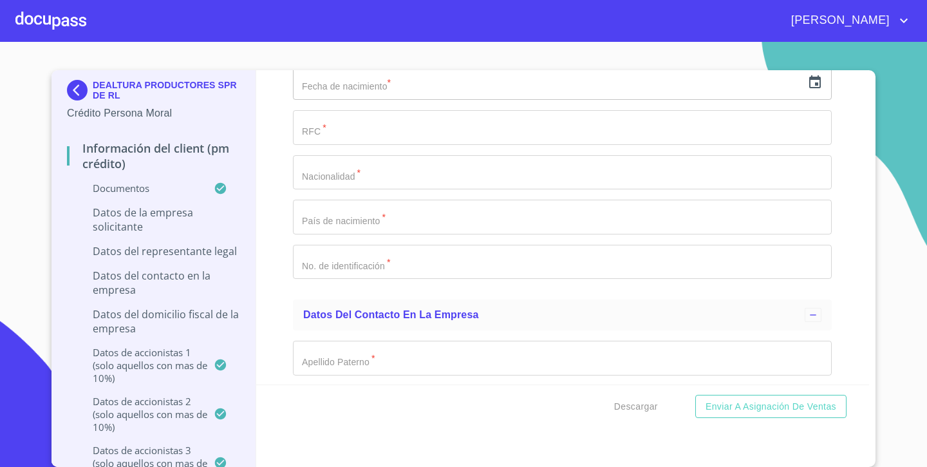
type input "631*15"
type input "3481064398"
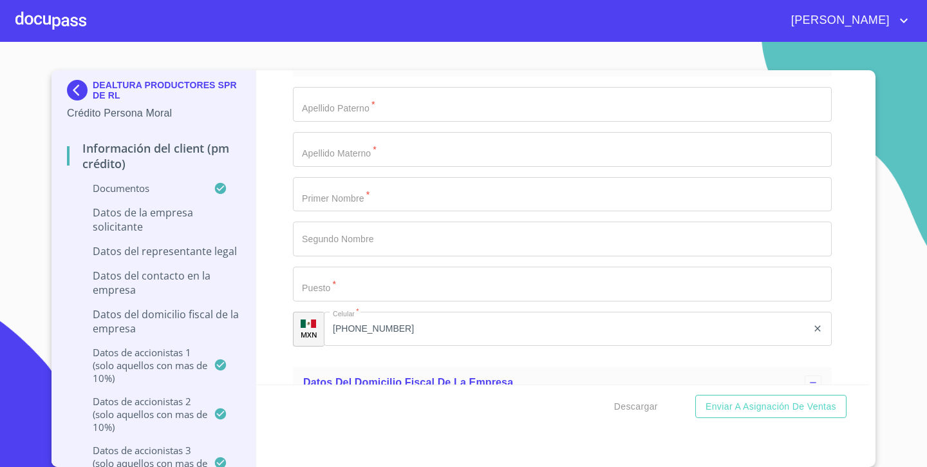
scroll to position [8487, 0]
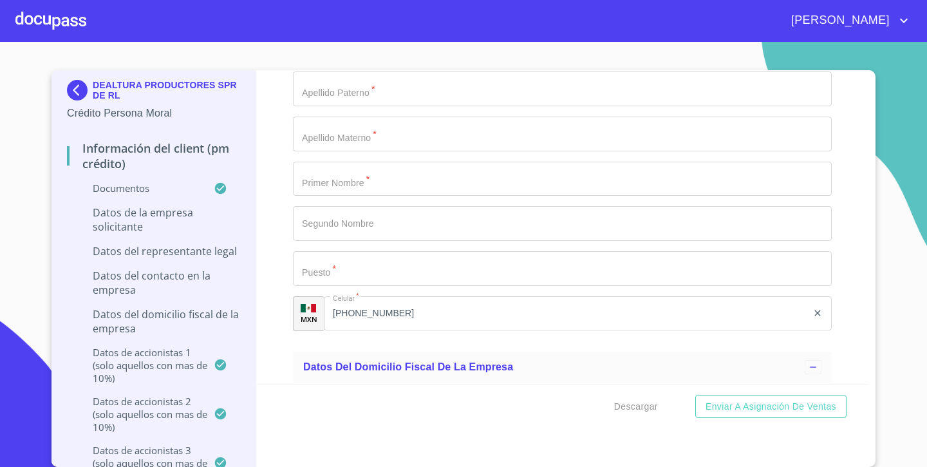
type input "15"
type input "4"
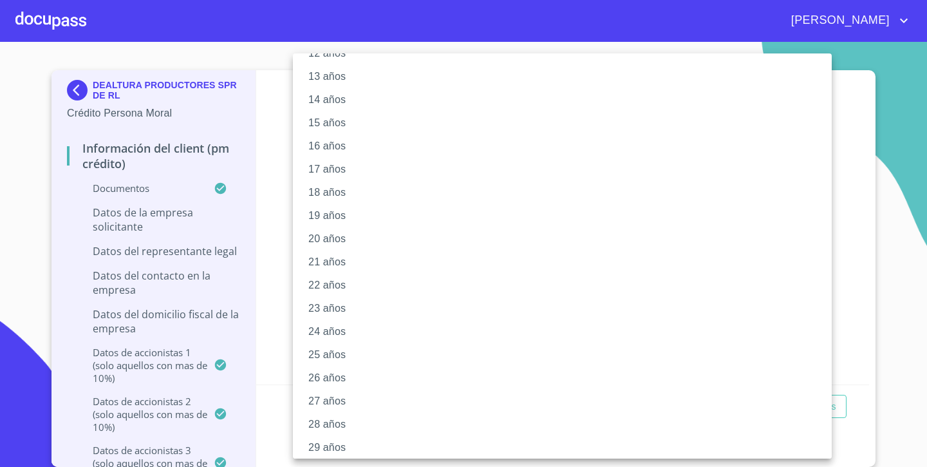
scroll to position [302, 0]
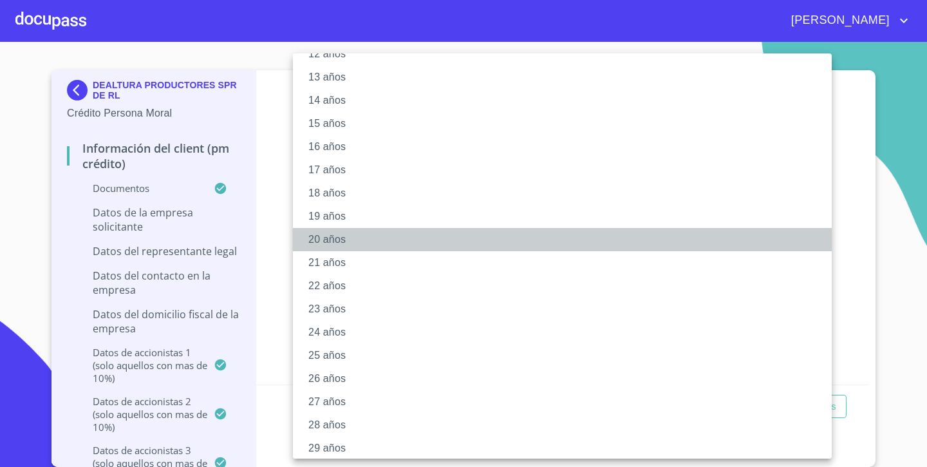
click at [375, 243] on li "20 años" at bounding box center [562, 239] width 539 height 23
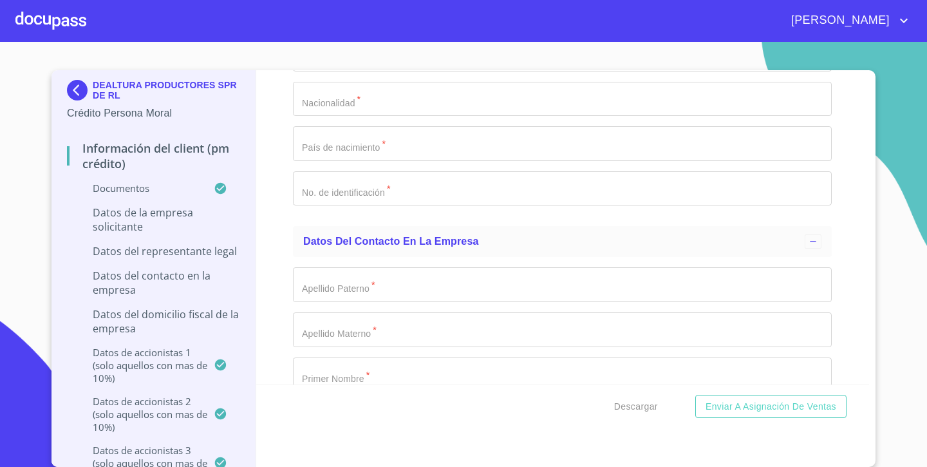
scroll to position [8282, 0]
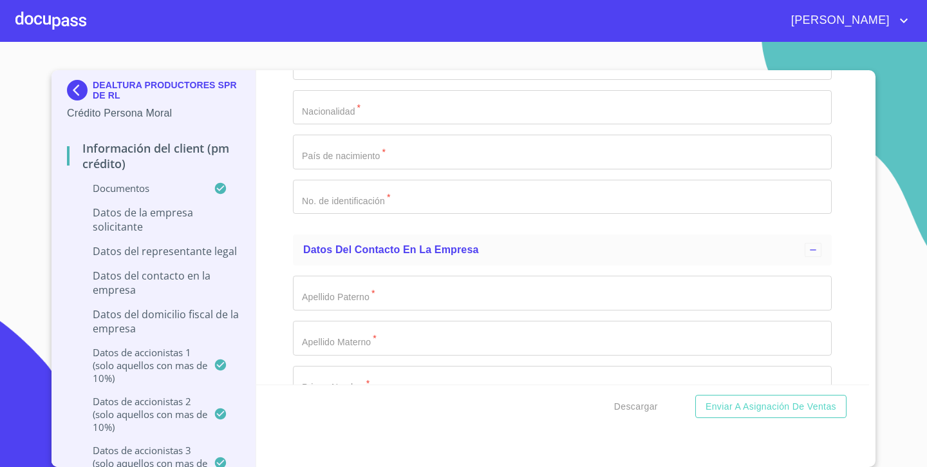
drag, startPoint x: 363, startPoint y: 105, endPoint x: 292, endPoint y: 98, distance: 71.2
click at [292, 98] on div "Información del Client (PM crédito) Documentos Documento de identificación repr…" at bounding box center [563, 227] width 614 height 314
paste input "3481064398"
type input "3481064398"
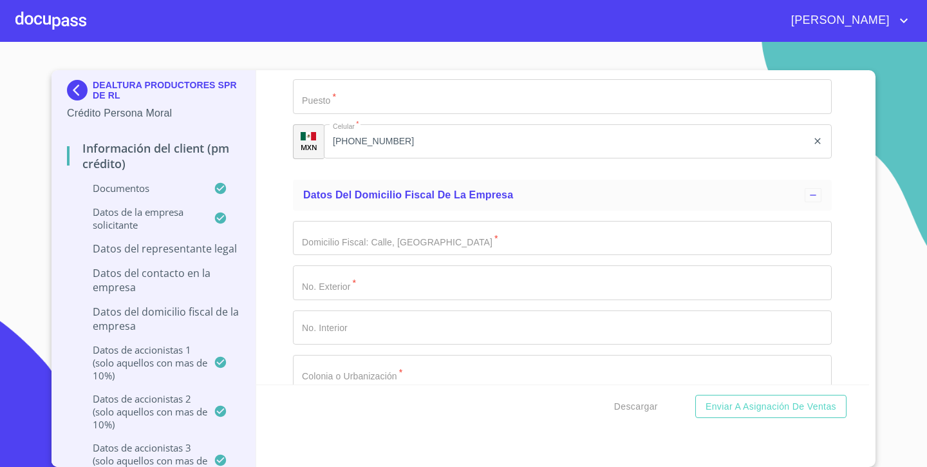
scroll to position [8660, 0]
type input "I"
type input "COSS Y [PERSON_NAME]"
type input "[PERSON_NAME]"
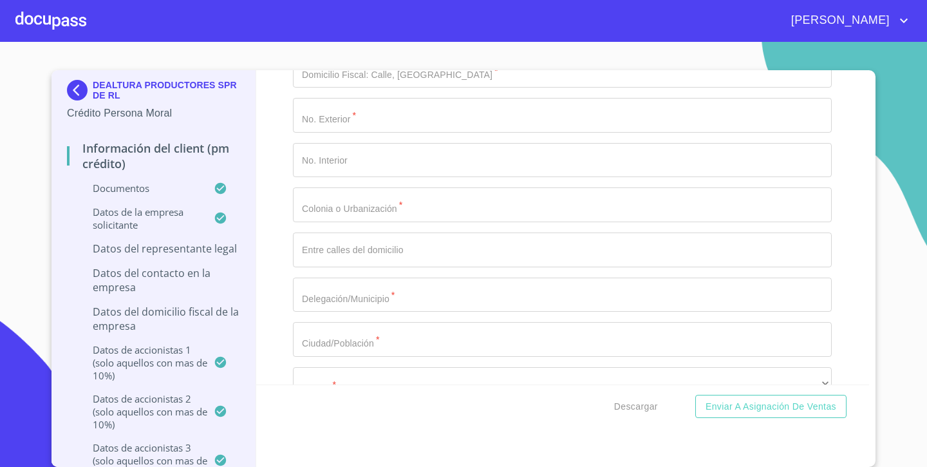
scroll to position [8827, 0]
type input "[PERSON_NAME]"
type input "REPRESENTANTE LEGAL Y ACCIONISTA"
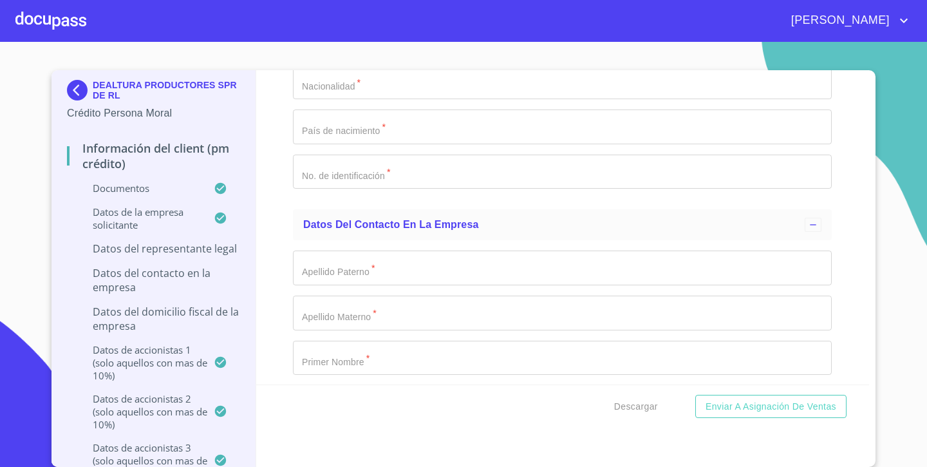
scroll to position [8300, 0]
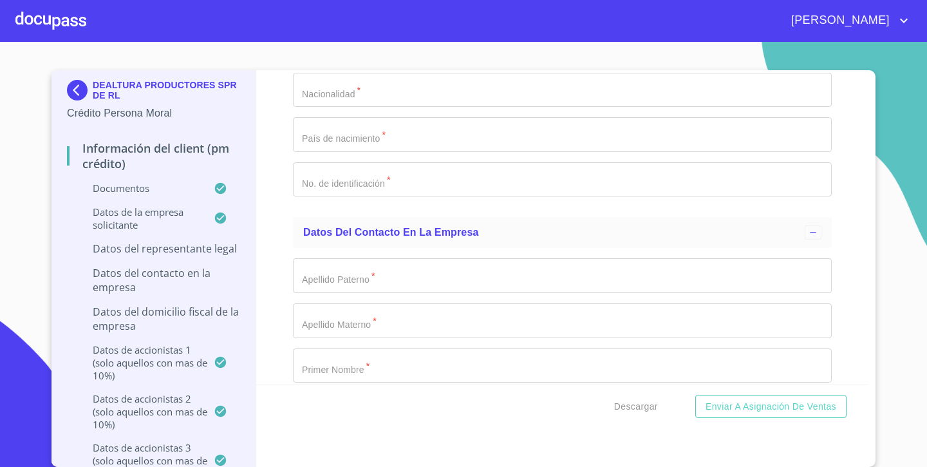
drag, startPoint x: 355, startPoint y: 124, endPoint x: 290, endPoint y: 124, distance: 64.4
click at [290, 124] on div "Información del Client (PM crédito) Documentos Documento de identificación repr…" at bounding box center [563, 227] width 614 height 314
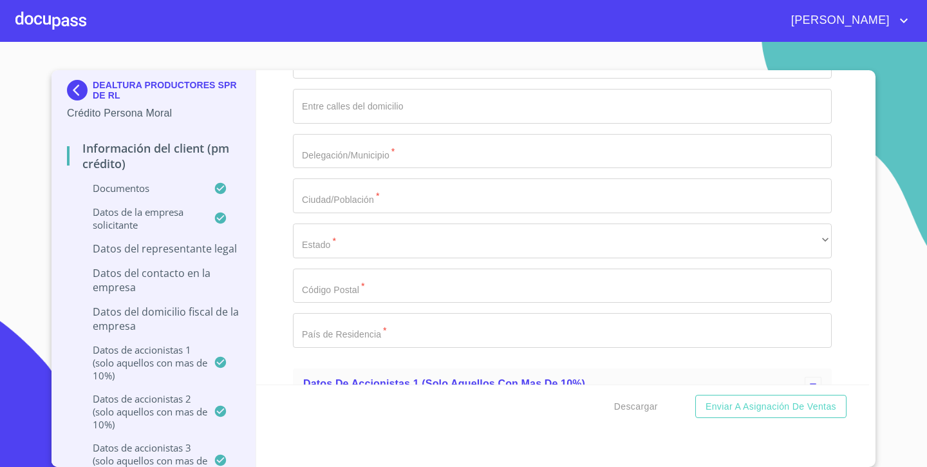
scroll to position [8970, 0]
paste input "[PHONE_NUMBER]"
type input "[PHONE_NUMBER]"
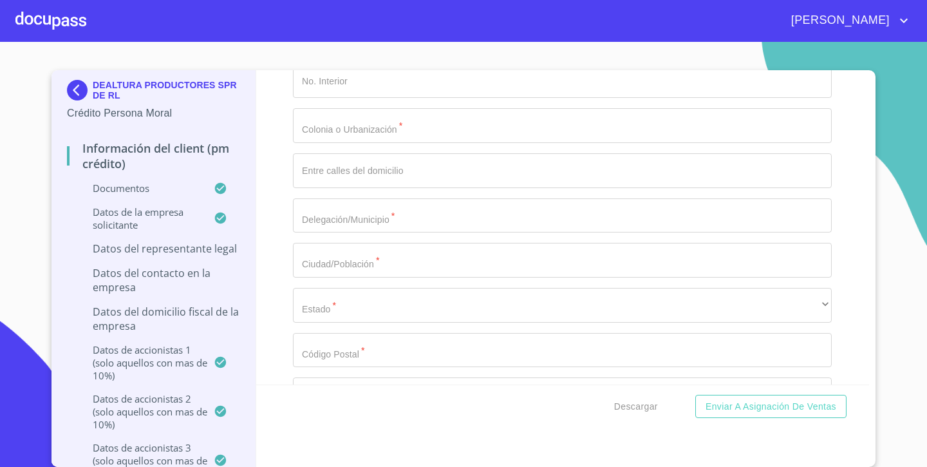
scroll to position [8904, 0]
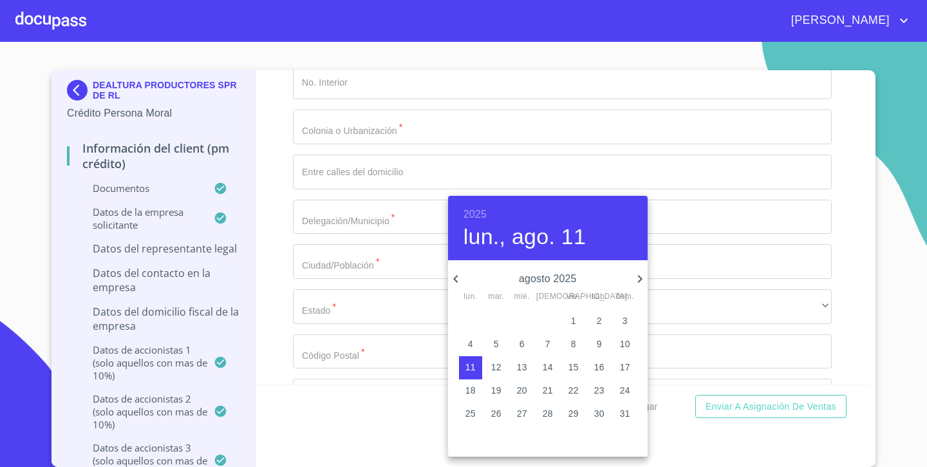
click at [474, 213] on h6 "2025" at bounding box center [475, 214] width 23 height 18
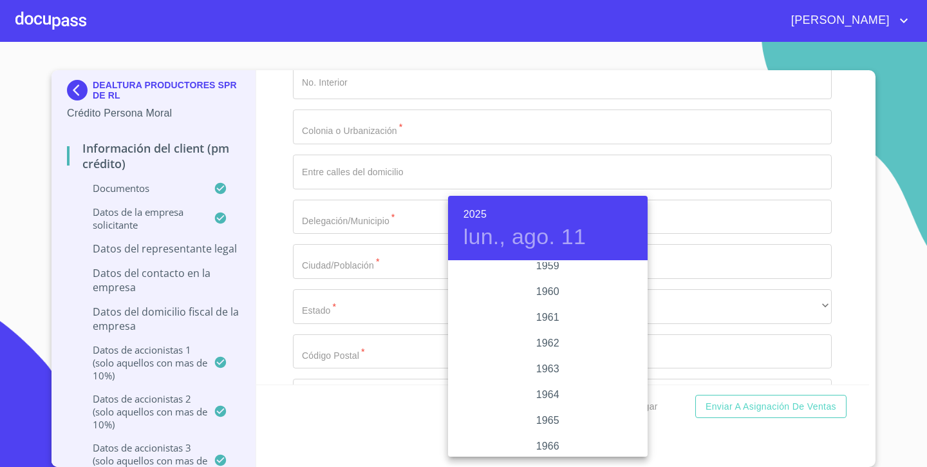
scroll to position [883, 0]
click at [557, 293] on div "1960" at bounding box center [548, 294] width 200 height 26
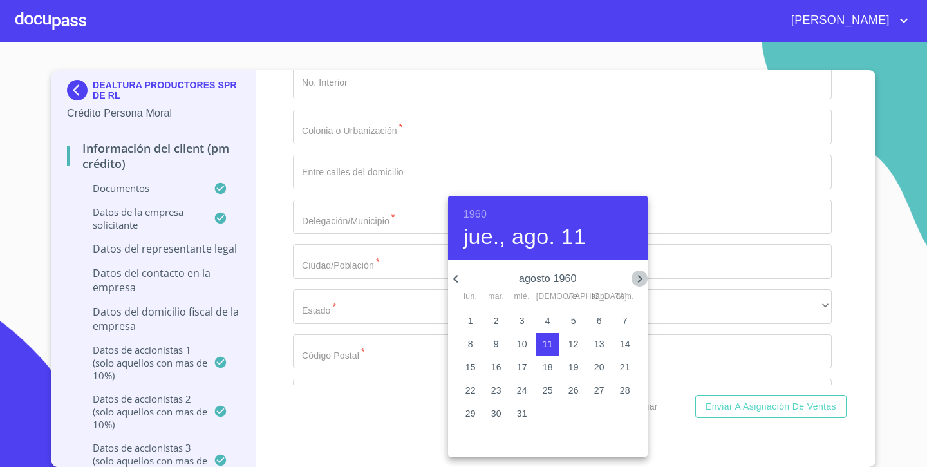
click at [636, 278] on icon "button" at bounding box center [639, 278] width 15 height 15
click at [572, 345] on p "9" at bounding box center [573, 343] width 5 height 13
type input "[DATE]"
click at [324, 280] on div at bounding box center [463, 233] width 927 height 467
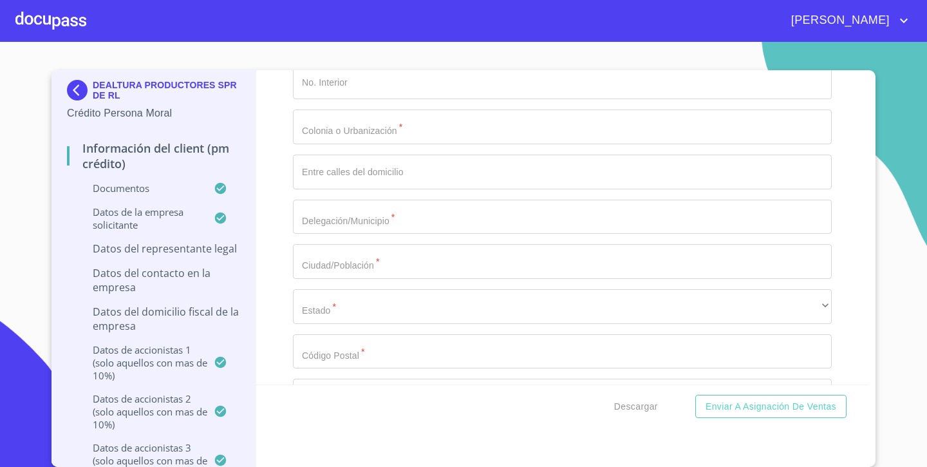
type input "COAI600909BF4"
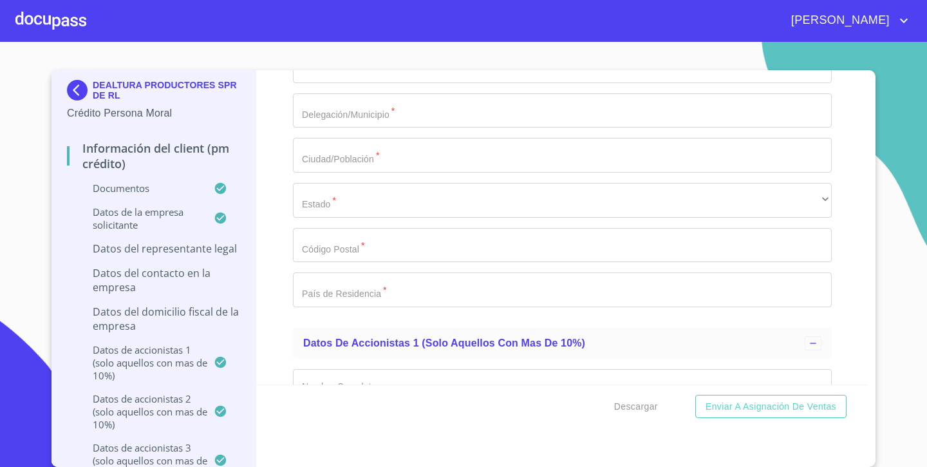
scroll to position [9018, 0]
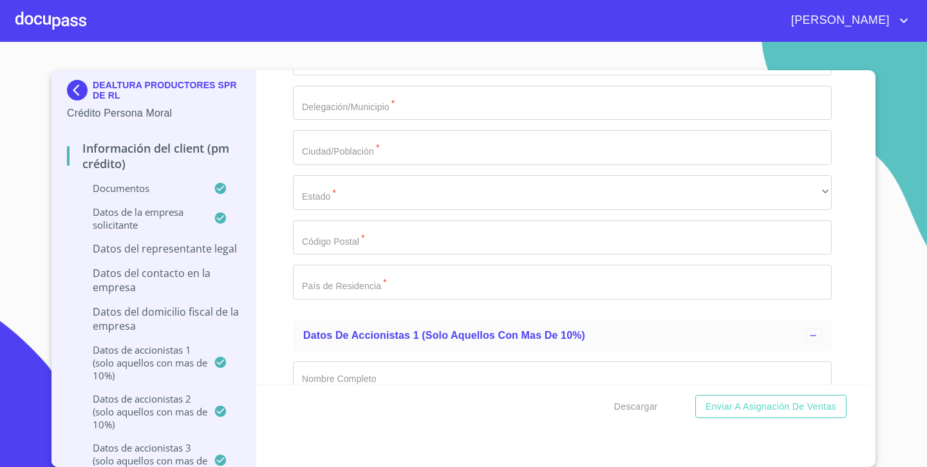
type input "MEXICANA"
type input "[GEOGRAPHIC_DATA]"
type input "2074462207"
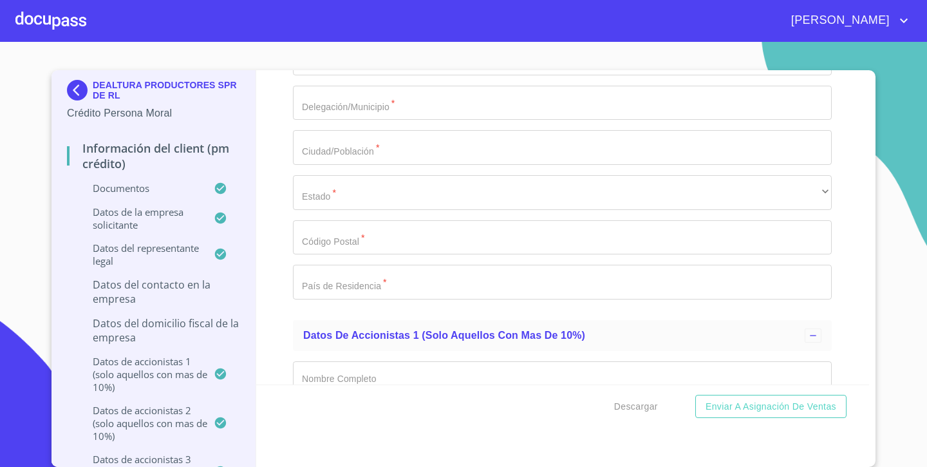
click at [272, 321] on div "Información del Client (PM crédito) Documentos Documento de identificación repr…" at bounding box center [563, 227] width 614 height 314
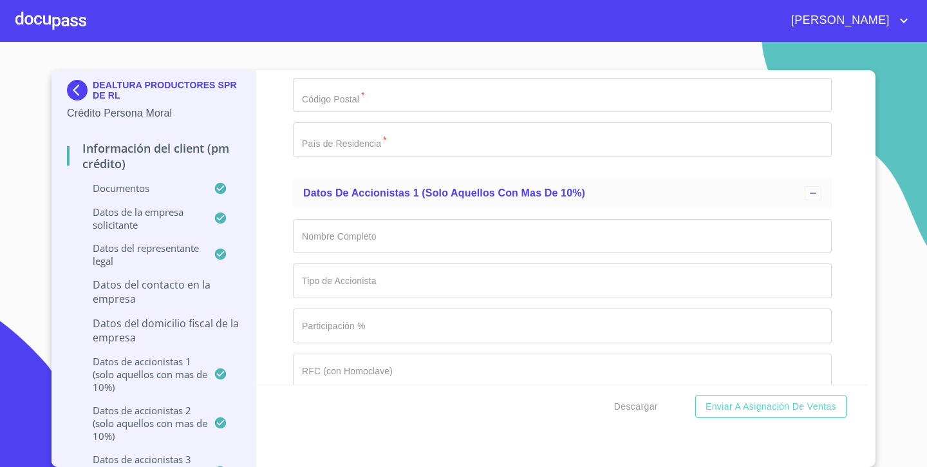
scroll to position [9157, 0]
type input "COSS Y [PERSON_NAME]"
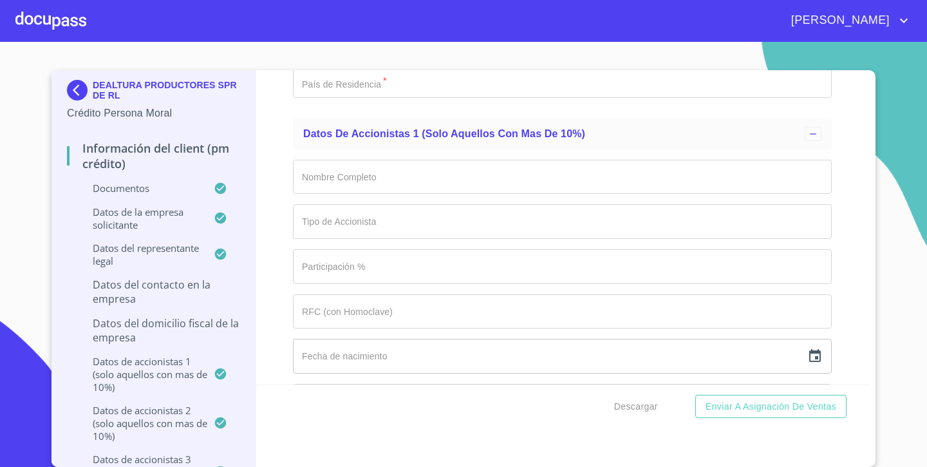
type input "[PERSON_NAME]"
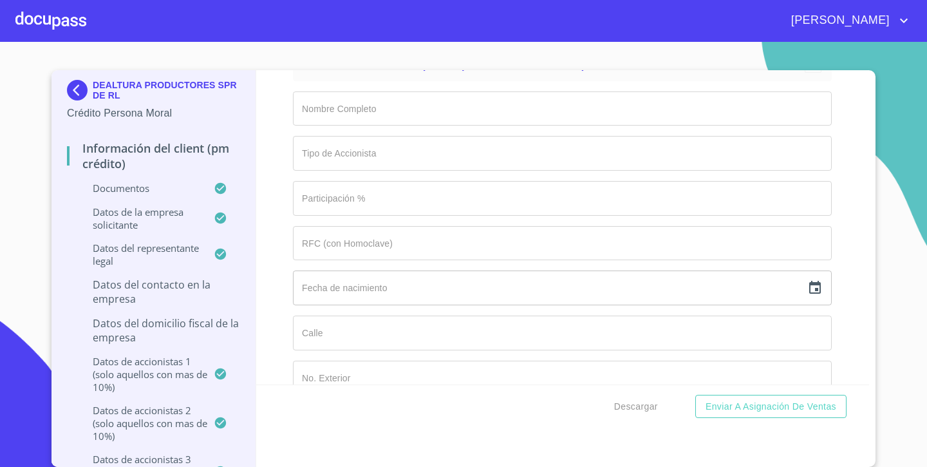
scroll to position [9317, 0]
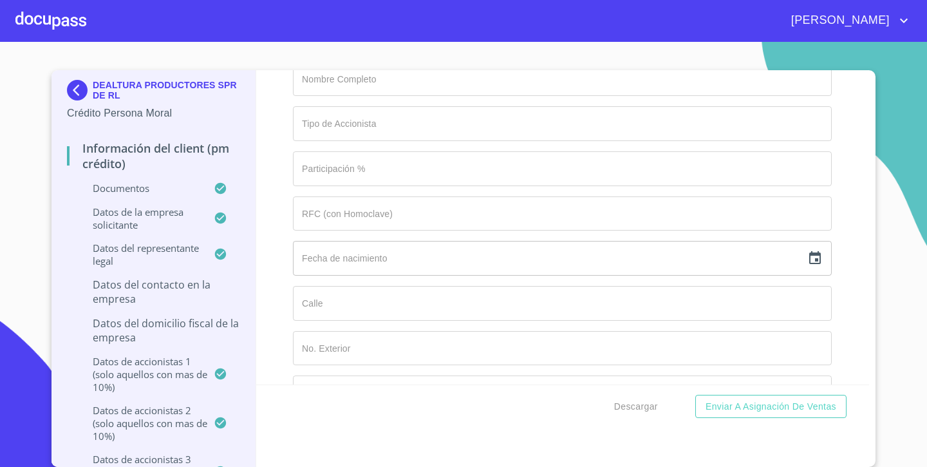
type input "[PERSON_NAME]"
type input "REPRESENTANTE LEGAL"
click at [276, 304] on div "Información del Client (PM crédito) Documentos Documento de identificación repr…" at bounding box center [563, 227] width 614 height 314
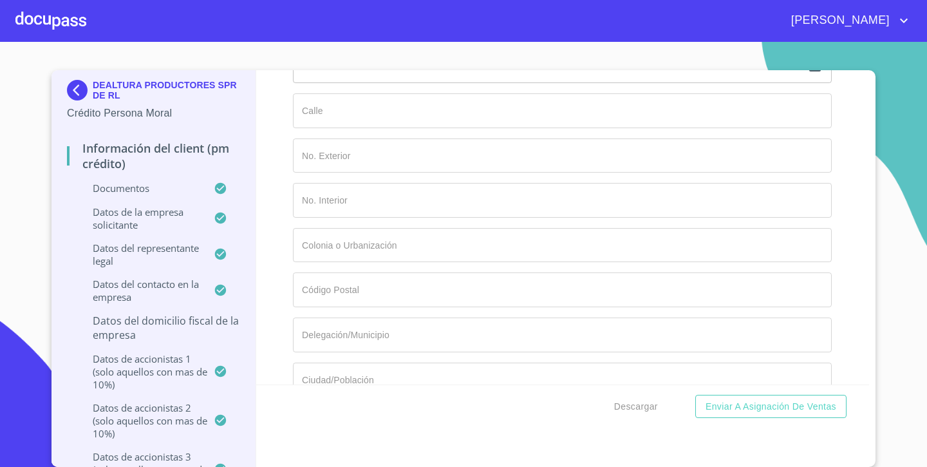
scroll to position [9534, 0]
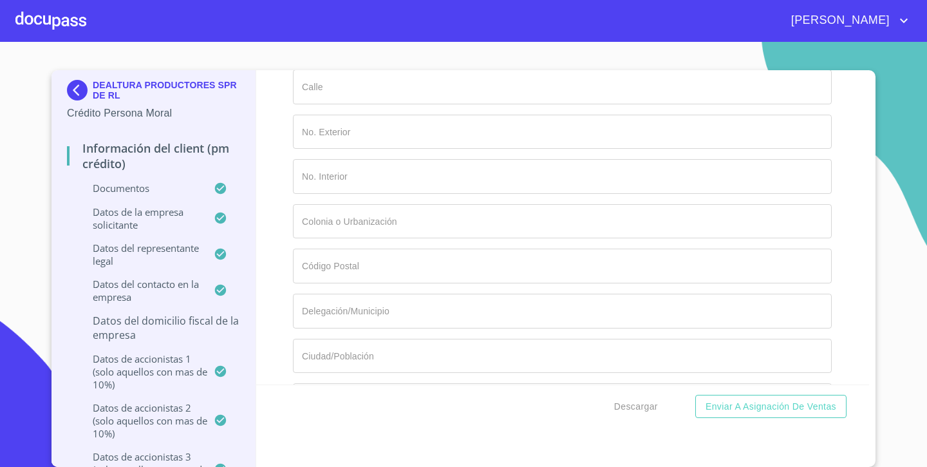
type input "CAMINO REAL"
type input "1500"
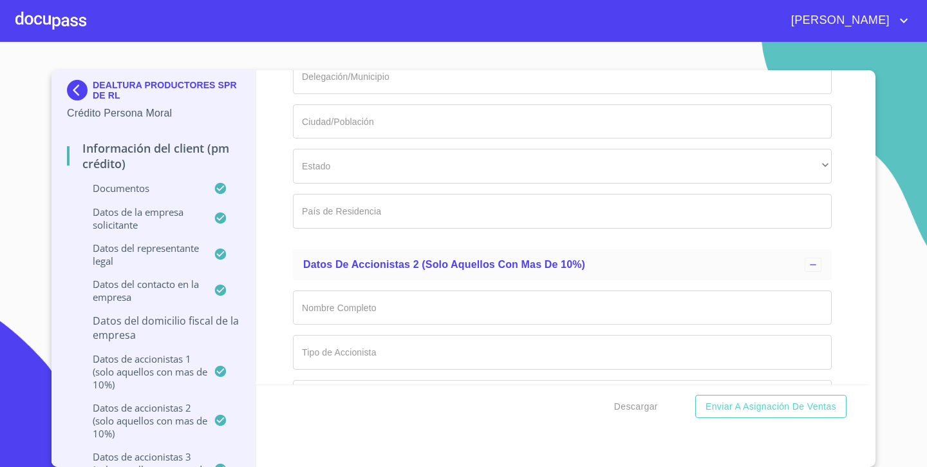
scroll to position [9782, 0]
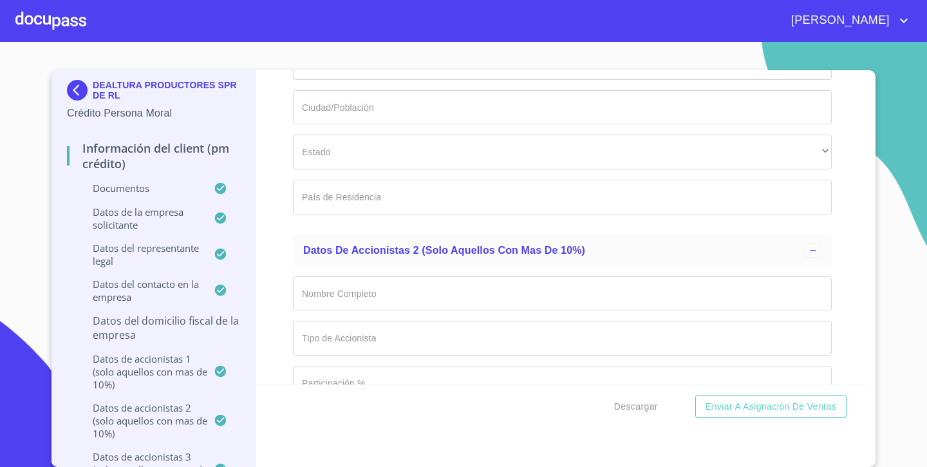
type input "[GEOGRAPHIC_DATA][PERSON_NAME]"
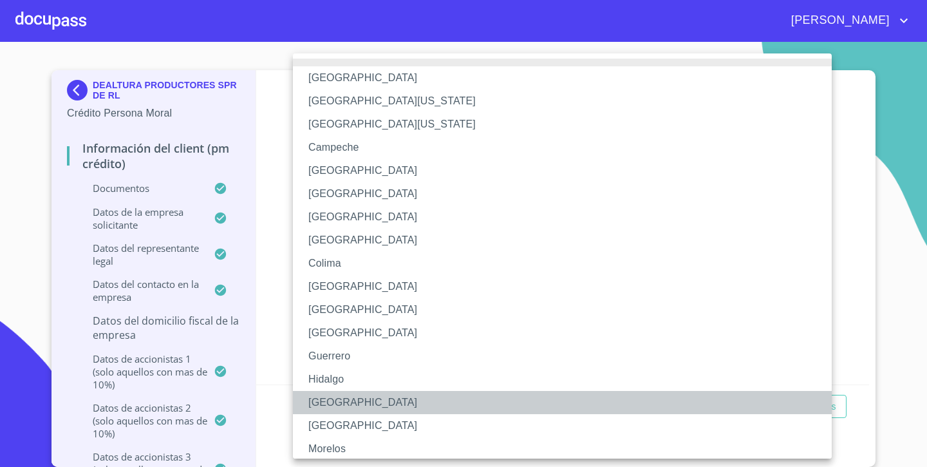
click at [318, 393] on li "[GEOGRAPHIC_DATA]" at bounding box center [562, 402] width 539 height 23
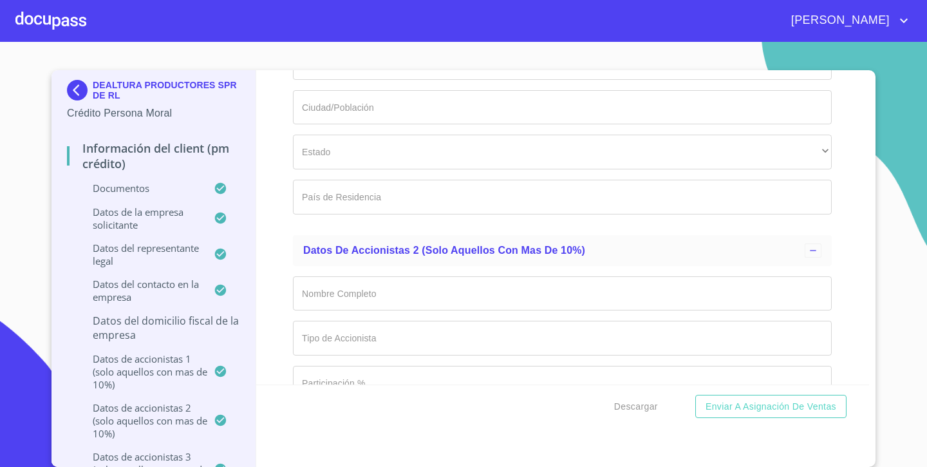
type input "47195"
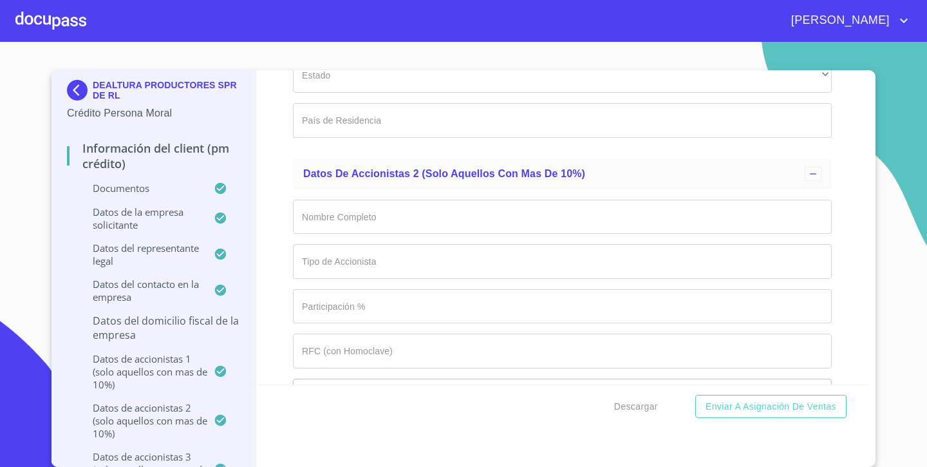
scroll to position [9872, 0]
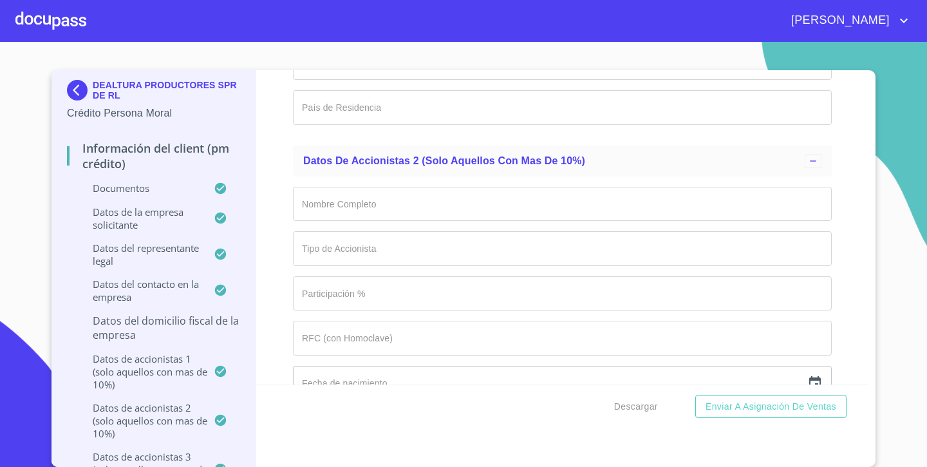
type input "[GEOGRAPHIC_DATA]"
drag, startPoint x: 277, startPoint y: 175, endPoint x: 277, endPoint y: 192, distance: 16.7
click at [277, 188] on div "Información del Client (PM crédito) Documentos Documento de identificación repr…" at bounding box center [563, 227] width 614 height 314
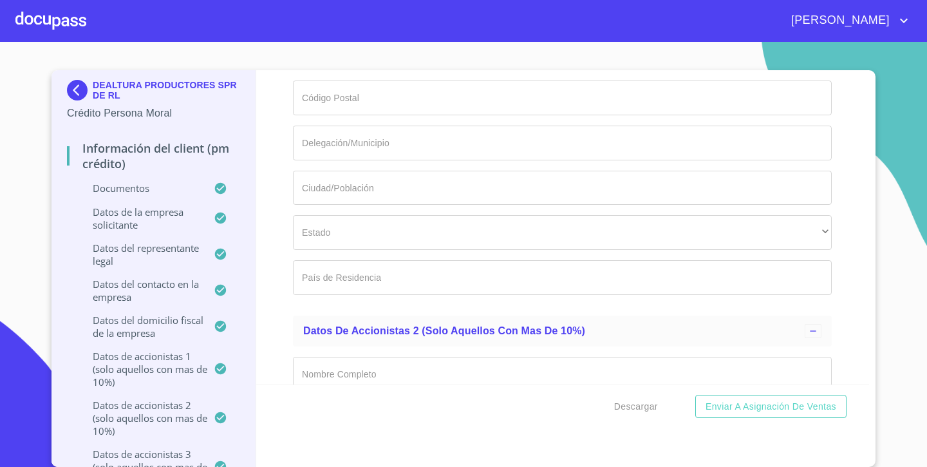
scroll to position [9721, 0]
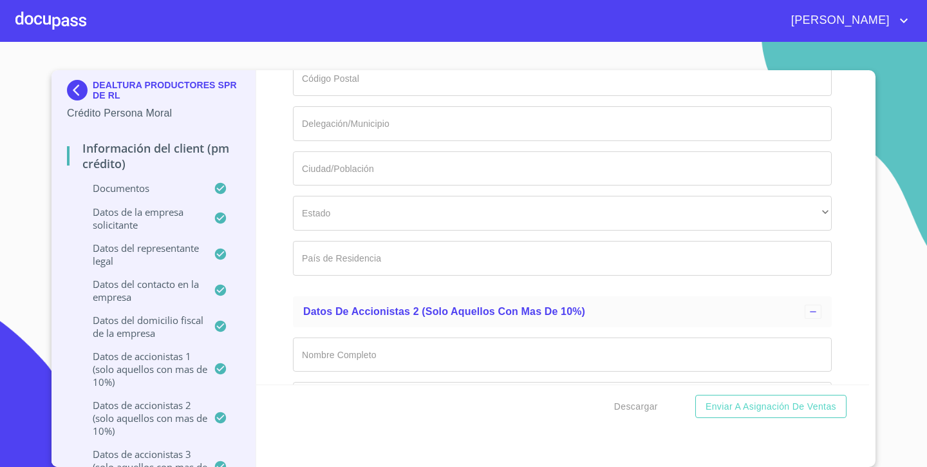
type input "LA TRINIDAD"
click at [263, 242] on div "Información del Client (PM crédito) Documentos Documento de identificación repr…" at bounding box center [563, 227] width 614 height 314
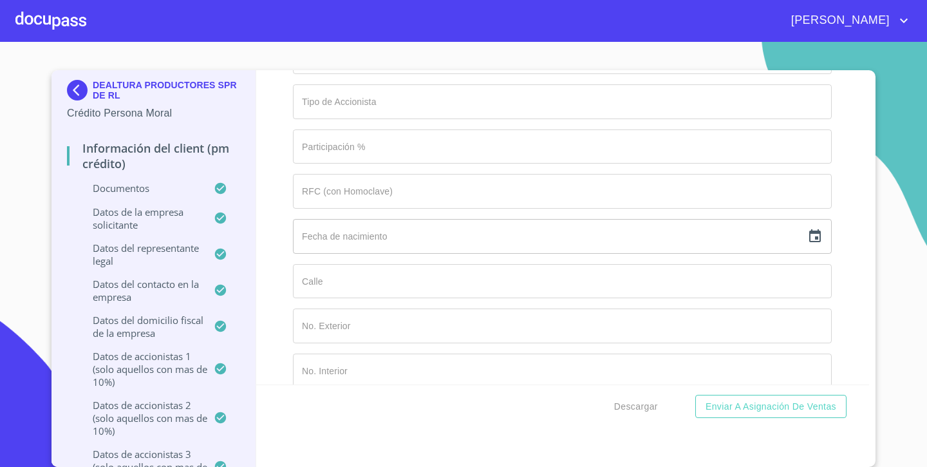
scroll to position [10021, 0]
type input "[PERSON_NAME] Y [PERSON_NAME]"
type input "PF"
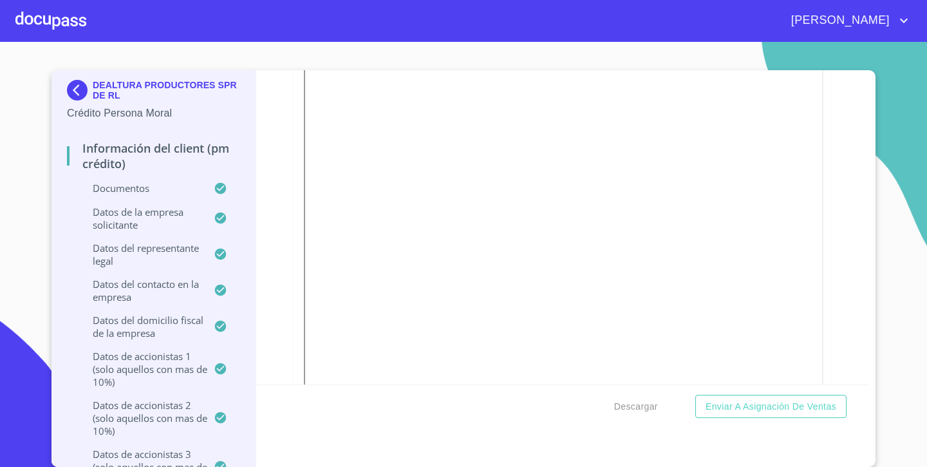
scroll to position [4000, 0]
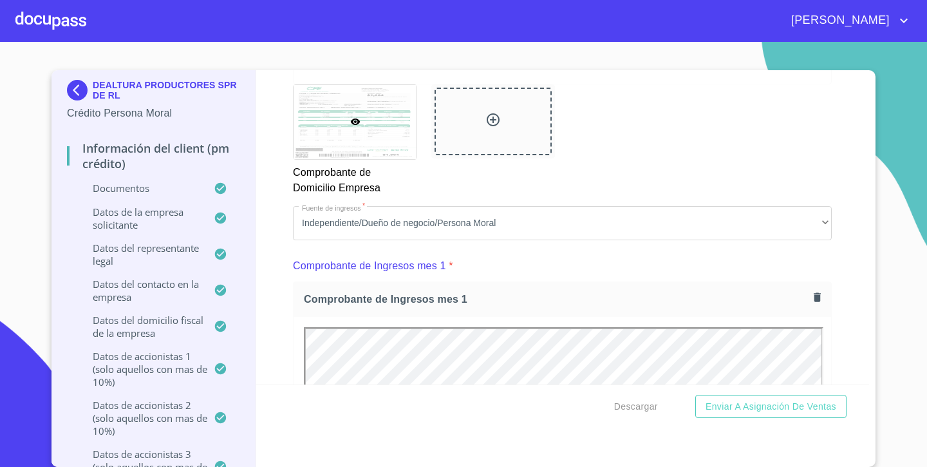
scroll to position [781, 0]
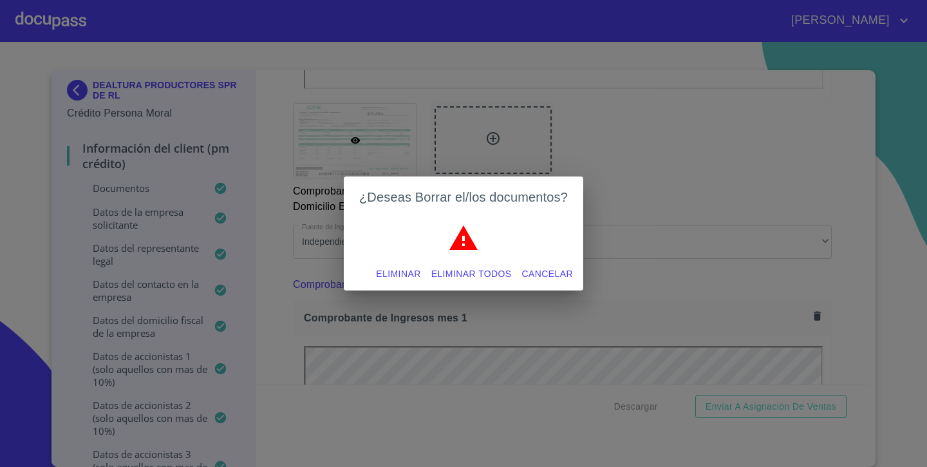
click at [402, 277] on span "Eliminar" at bounding box center [398, 274] width 44 height 16
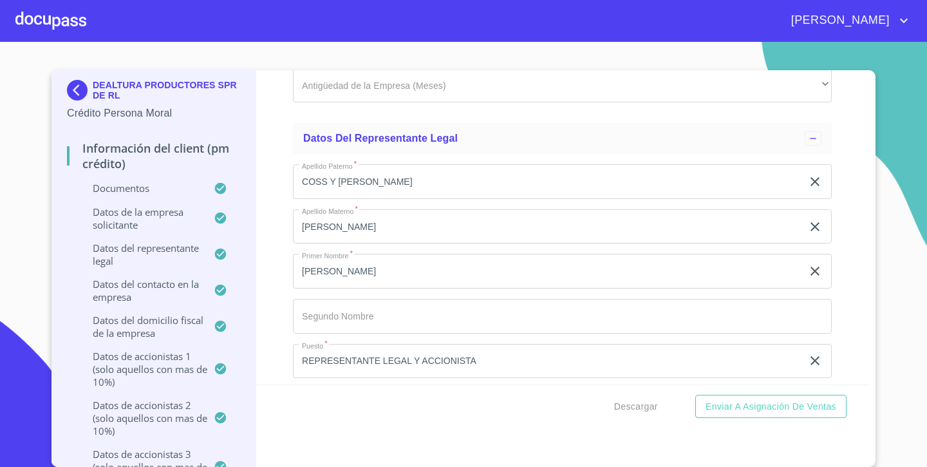
scroll to position [7840, 0]
